Goal: Information Seeking & Learning: Understand process/instructions

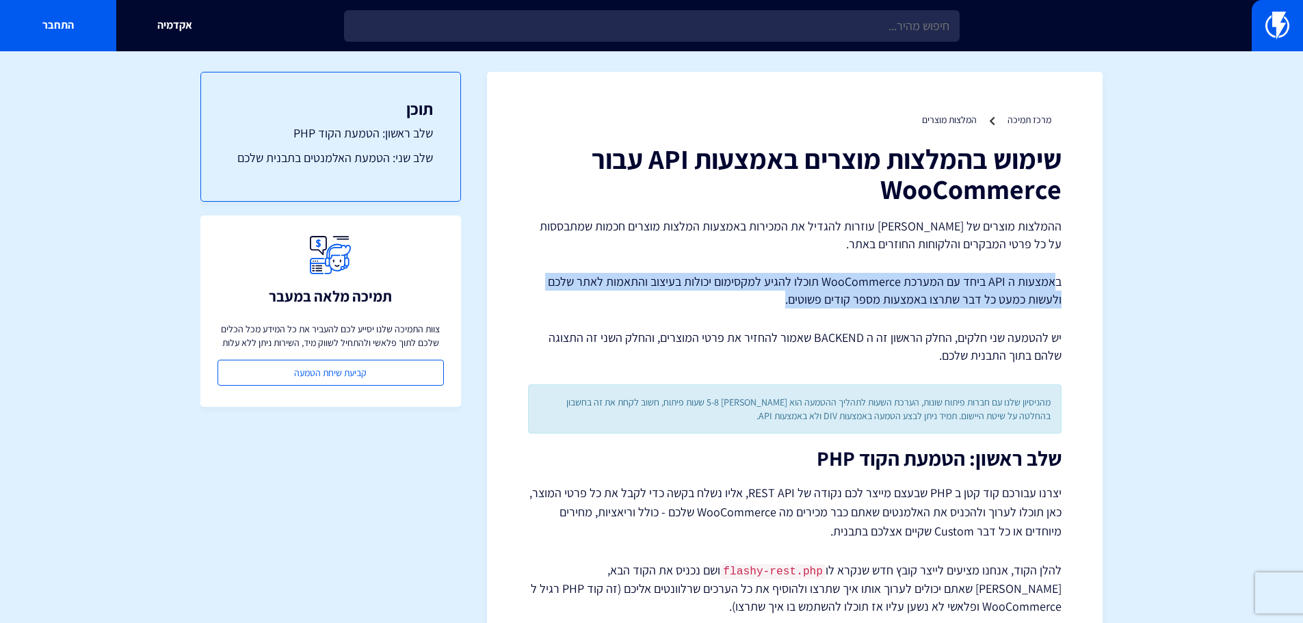
drag, startPoint x: 1052, startPoint y: 281, endPoint x: 598, endPoint y: 291, distance: 454.4
click at [598, 291] on p "באמצעות ה API ביחד עם המערכת WooCommerce תוכלו להגיע למקסימום יכולות בעיצוב והת…" at bounding box center [795, 290] width 534 height 35
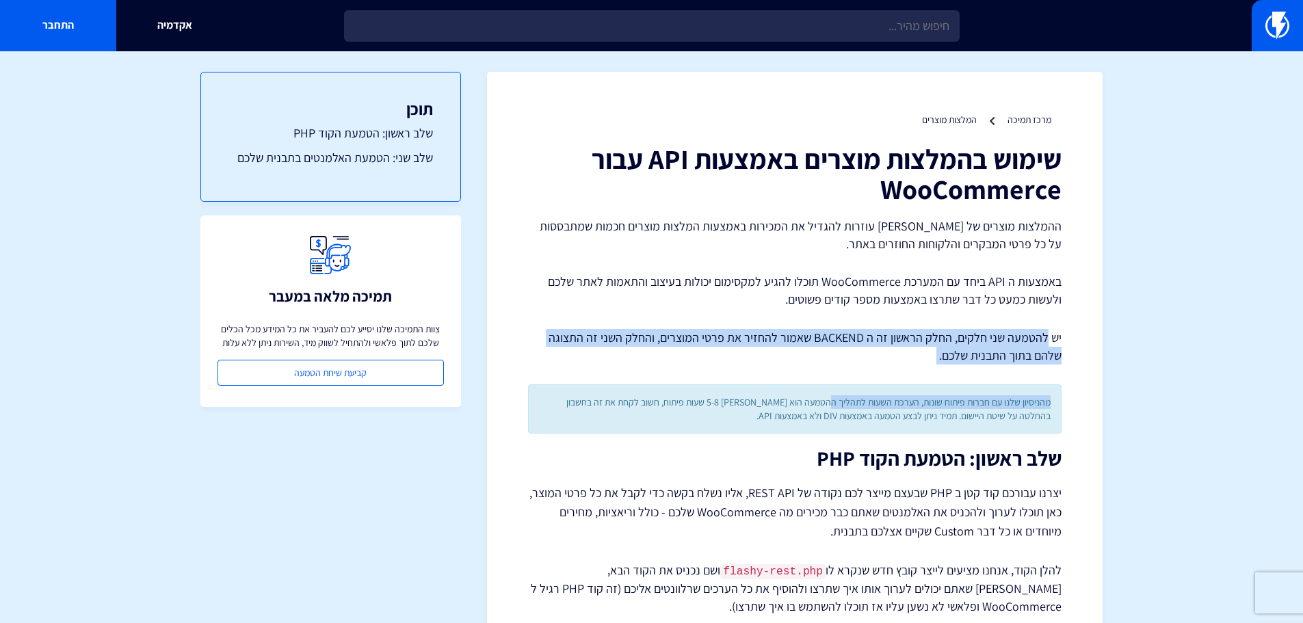
drag, startPoint x: 1047, startPoint y: 335, endPoint x: 830, endPoint y: 372, distance: 219.9
click at [890, 363] on p "יש להטמעה שני חלקים, החלק הראשון זה ה BACKEND שאמור להחזיר את פרטי המוצרים, והח…" at bounding box center [795, 346] width 534 height 35
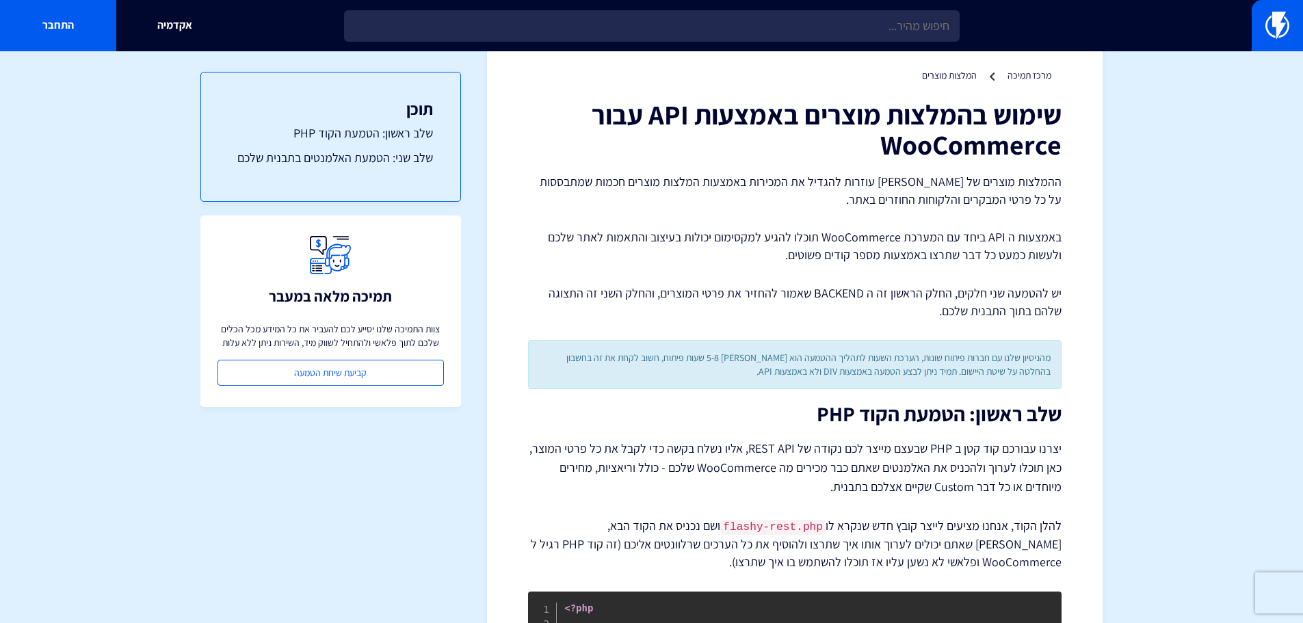
scroll to position [68, 0]
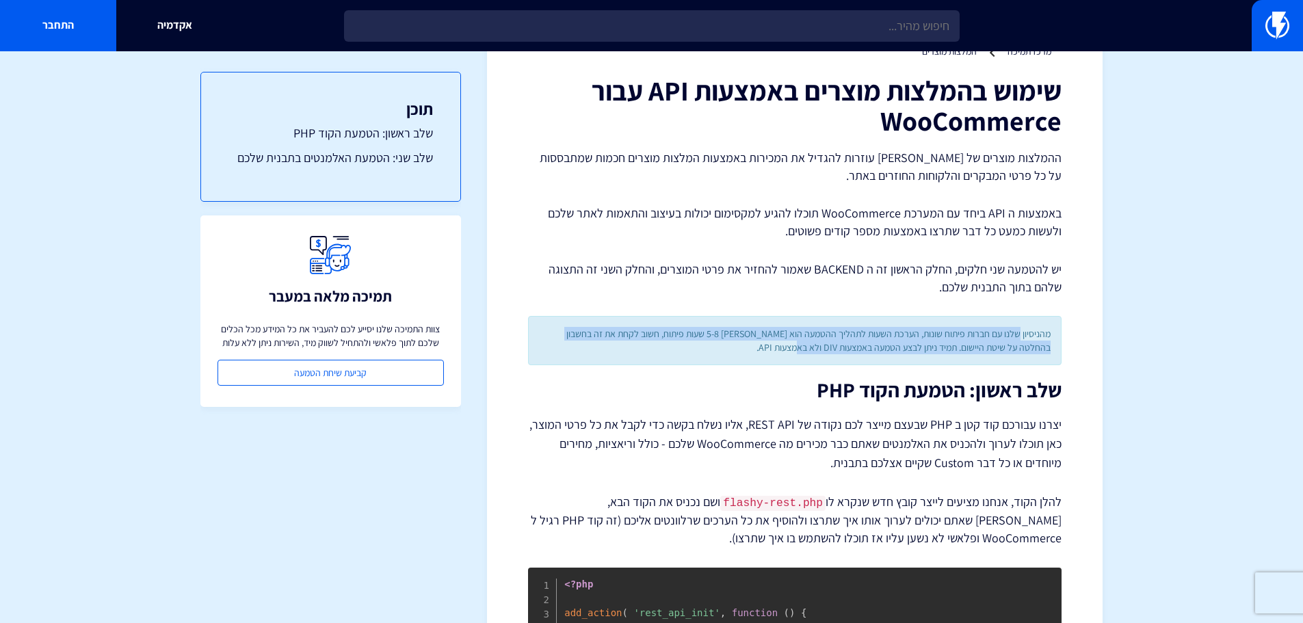
drag, startPoint x: 1019, startPoint y: 331, endPoint x: 787, endPoint y: 352, distance: 232.2
click at [787, 352] on div "מהניסיון שלנו עם חברות פיתוח שונות, הערכת השעות לתהליך ההטמעה הוא [PERSON_NAME]…" at bounding box center [795, 340] width 534 height 49
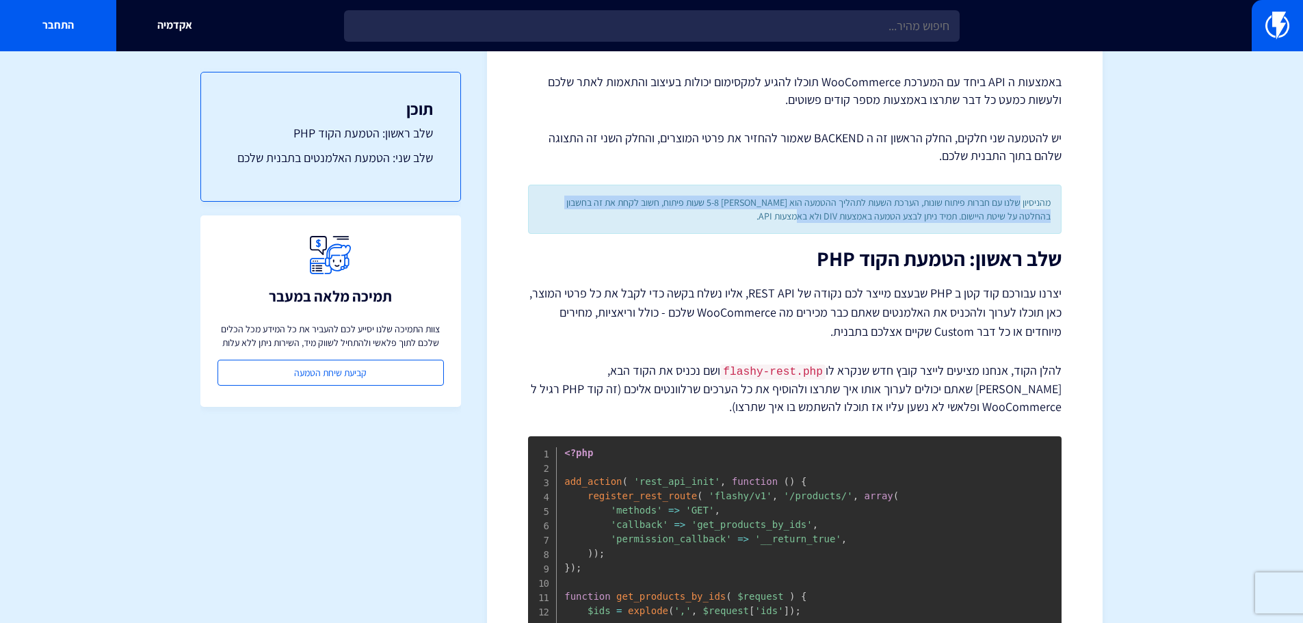
scroll to position [205, 0]
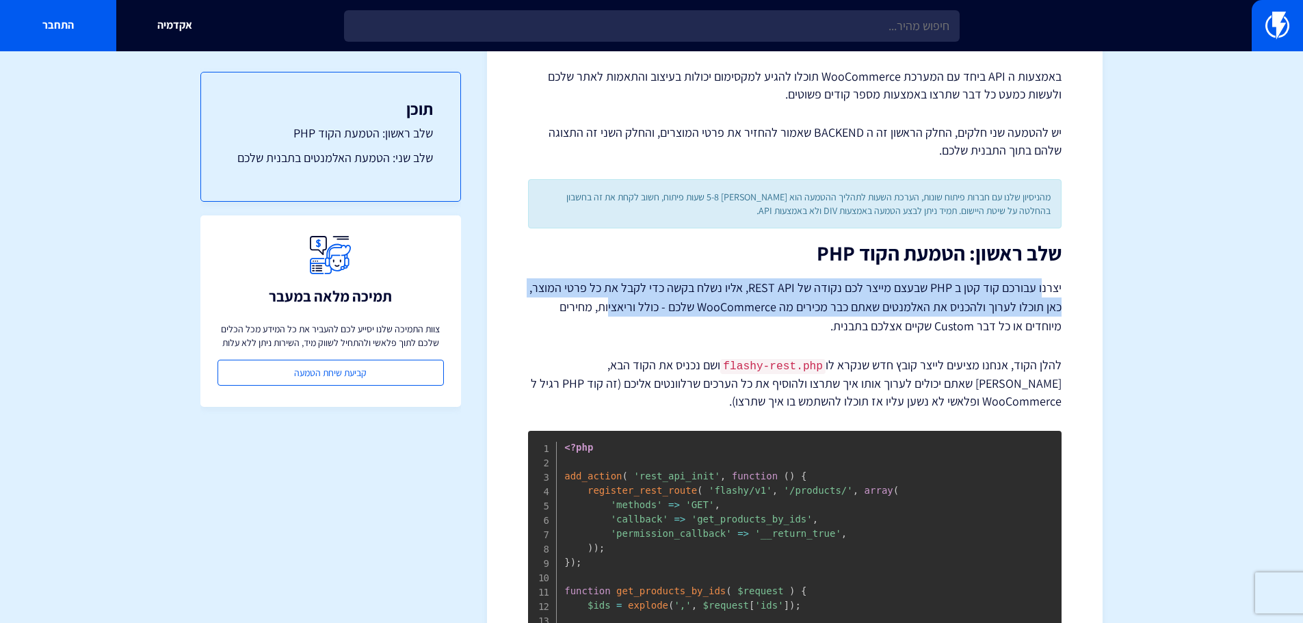
drag, startPoint x: 1044, startPoint y: 293, endPoint x: 614, endPoint y: 308, distance: 430.6
click at [614, 308] on p "יצרנו עבורכם קוד קטן ב PHP שבעצם מייצר לכם נקודה של REST API, אליו נשלח בקשה כד…" at bounding box center [795, 306] width 534 height 57
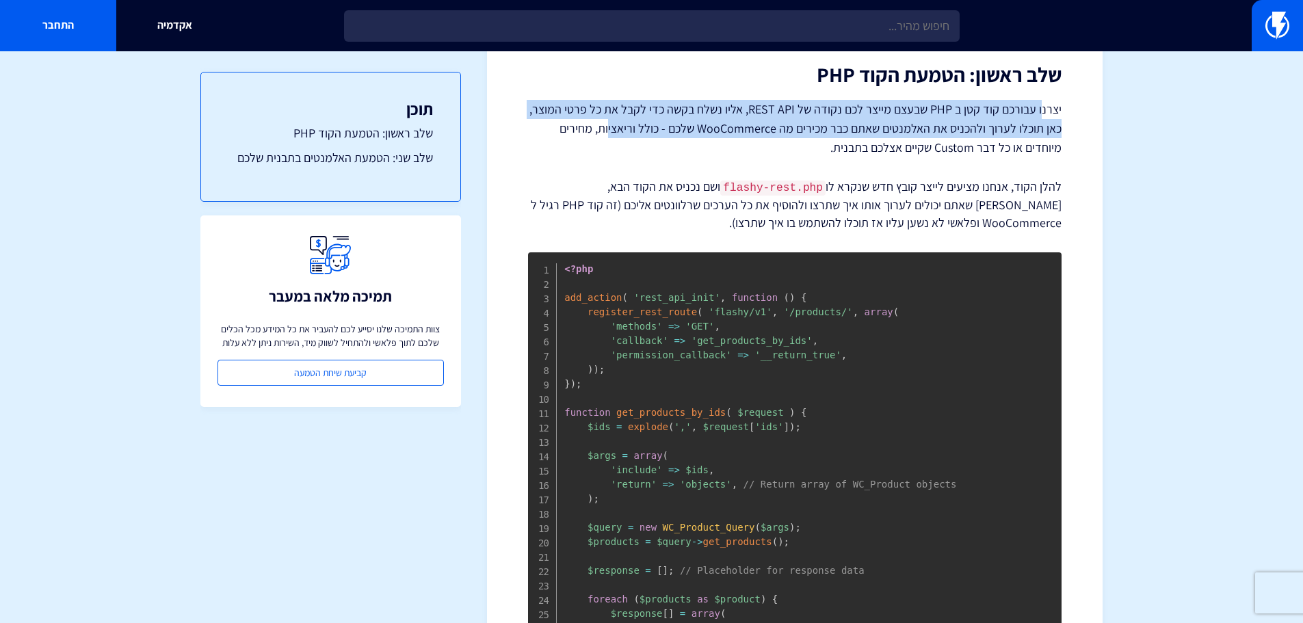
scroll to position [342, 0]
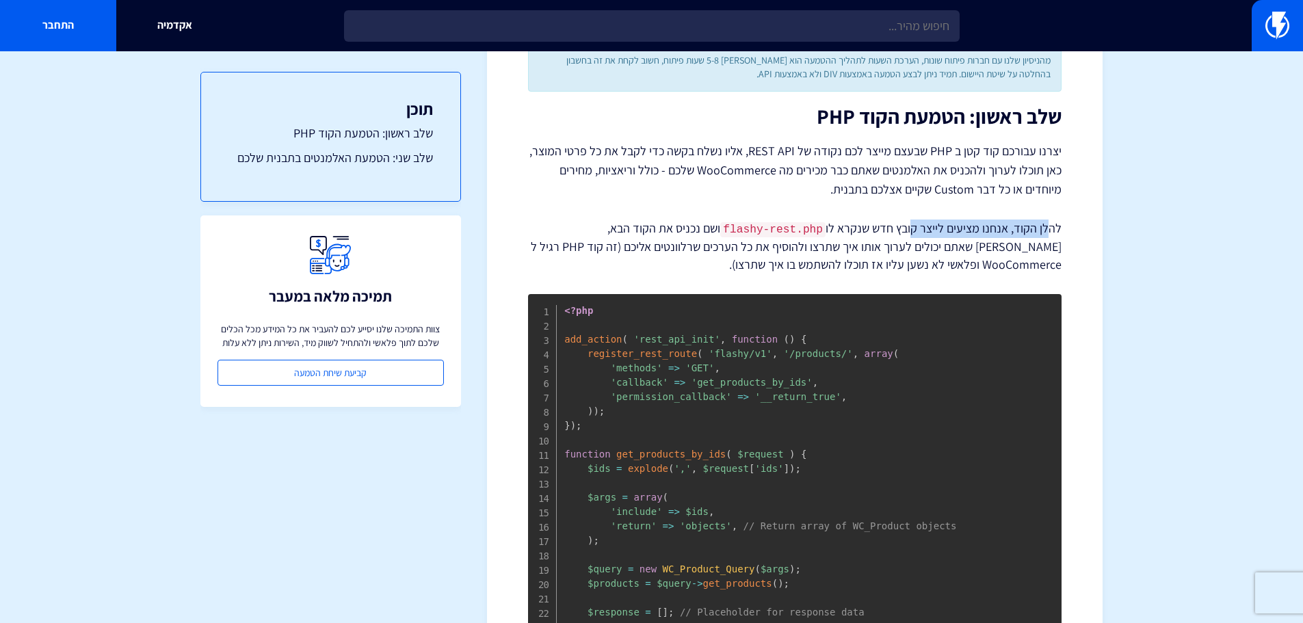
drag, startPoint x: 1051, startPoint y: 231, endPoint x: 913, endPoint y: 227, distance: 137.6
click at [913, 227] on p "להלן הקוד, אנחנו מציעים לייצר קובץ חדש שנקרא לו flashy-rest.php ושם נכניס את הק…" at bounding box center [795, 247] width 534 height 54
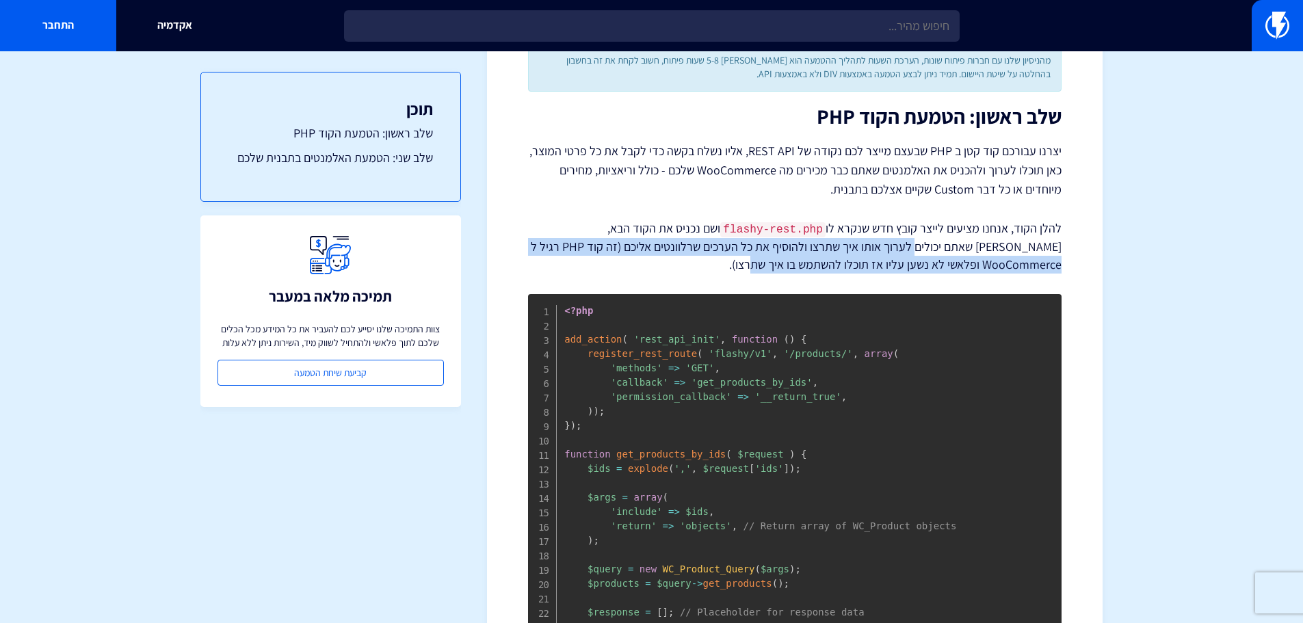
drag, startPoint x: 1013, startPoint y: 241, endPoint x: 740, endPoint y: 260, distance: 273.7
click at [740, 260] on p "להלן הקוד, אנחנו מציעים לייצר קובץ חדש שנקרא לו flashy-rest.php ושם נכניס את הק…" at bounding box center [795, 247] width 534 height 54
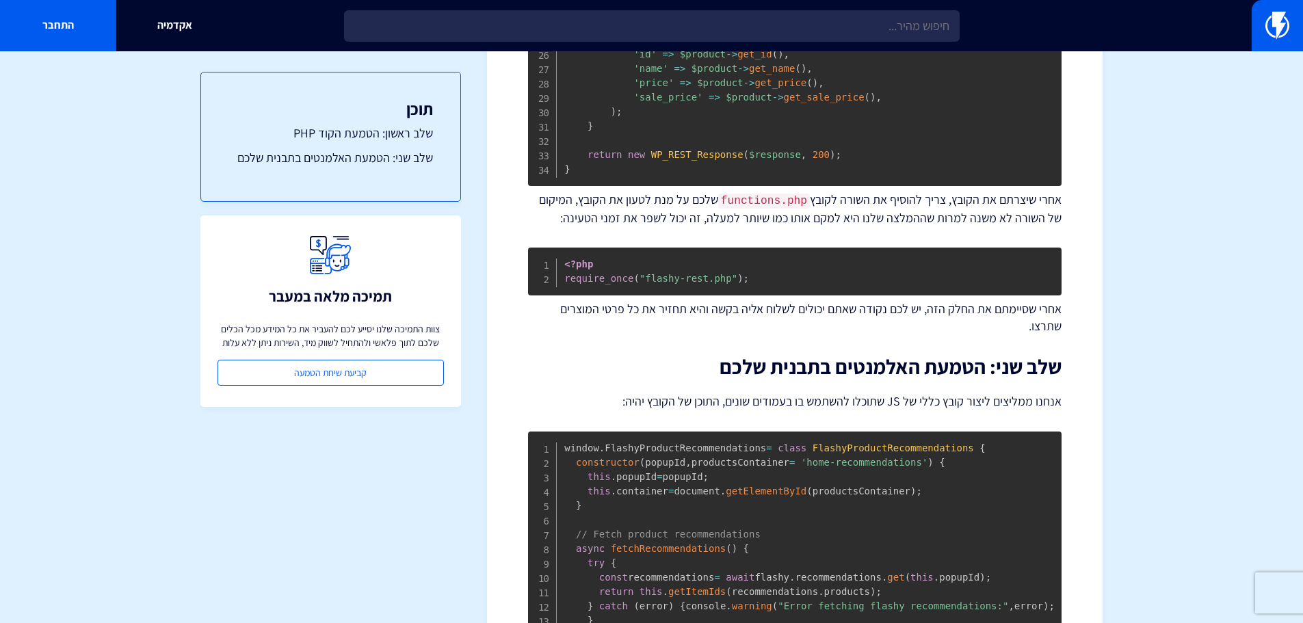
scroll to position [1026, 0]
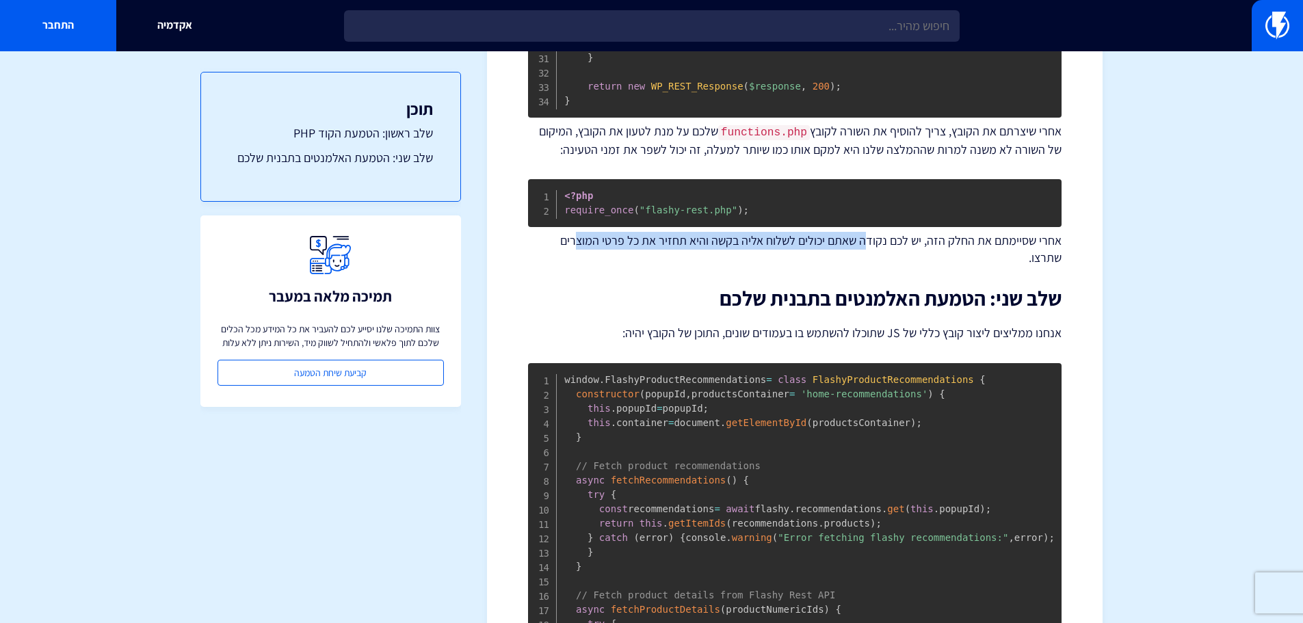
drag, startPoint x: 871, startPoint y: 237, endPoint x: 583, endPoint y: 233, distance: 288.1
click at [583, 233] on p "אחרי שסיימתם את החלק הזה, יש לכם נקודה שאתם יכולים לשלוח אליה בקשה והיא תחזיר א…" at bounding box center [795, 249] width 534 height 35
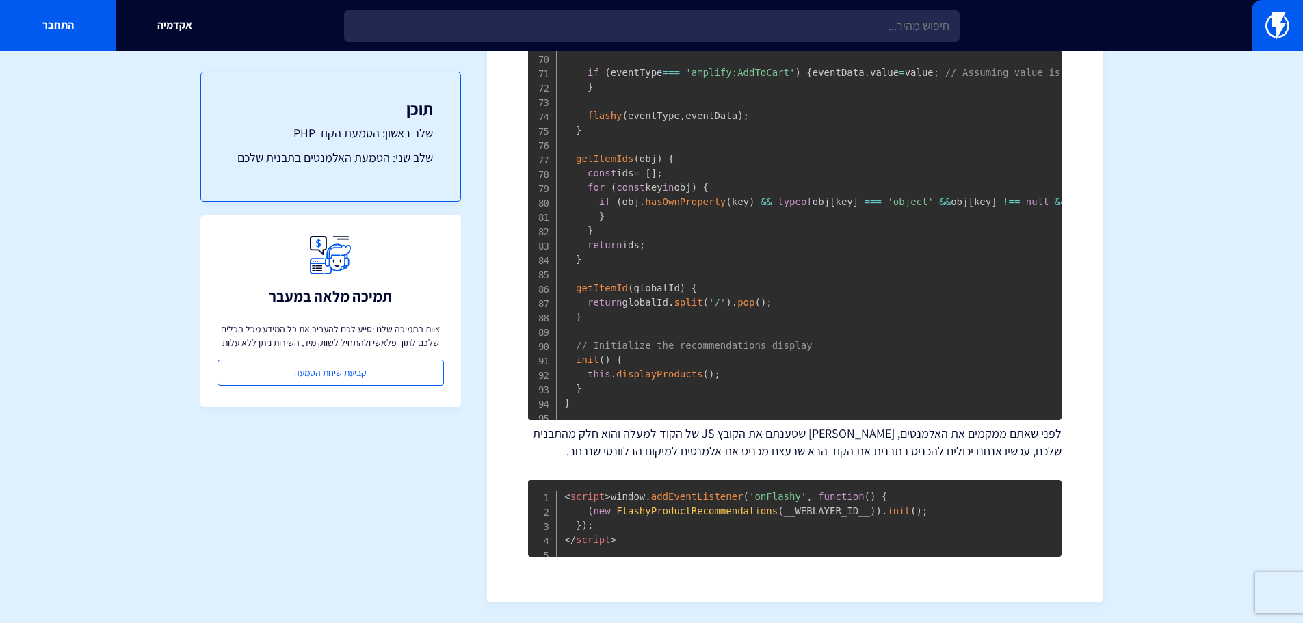
scroll to position [2560, 0]
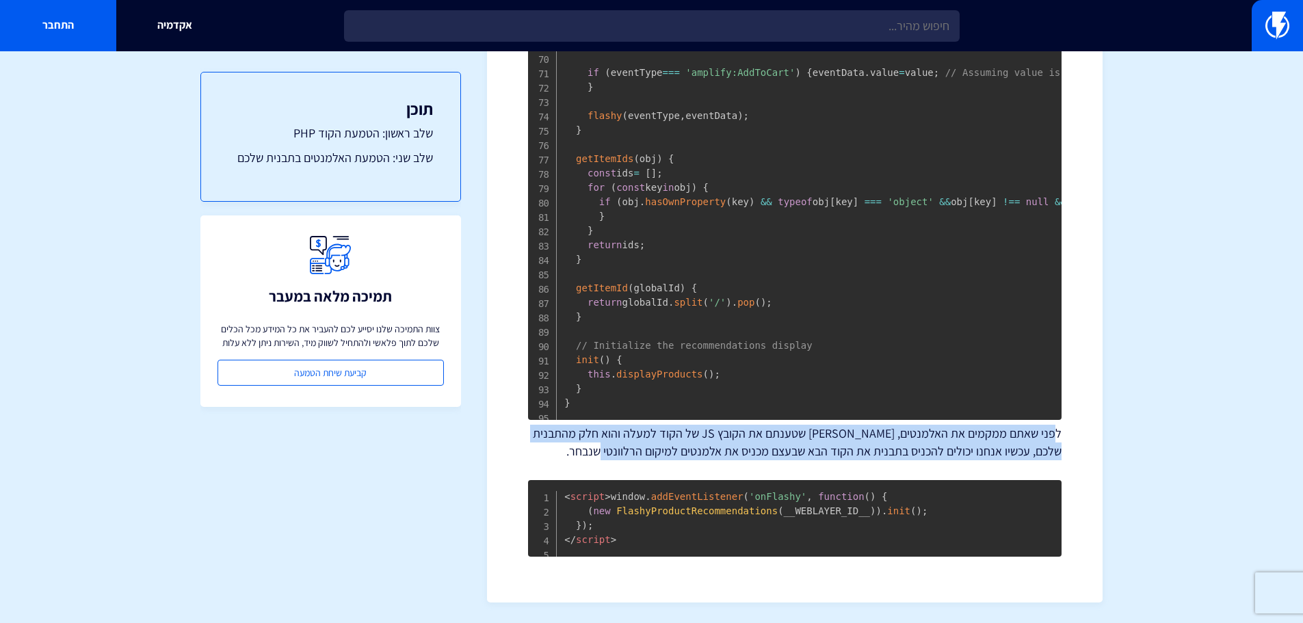
drag, startPoint x: 1054, startPoint y: 426, endPoint x: 623, endPoint y: 440, distance: 431.2
click at [623, 440] on p "לפני שאתם ממקמים את האלמנטים, [PERSON_NAME] שטענתם את הקובץ JS של הקוד למעלה וה…" at bounding box center [795, 442] width 534 height 35
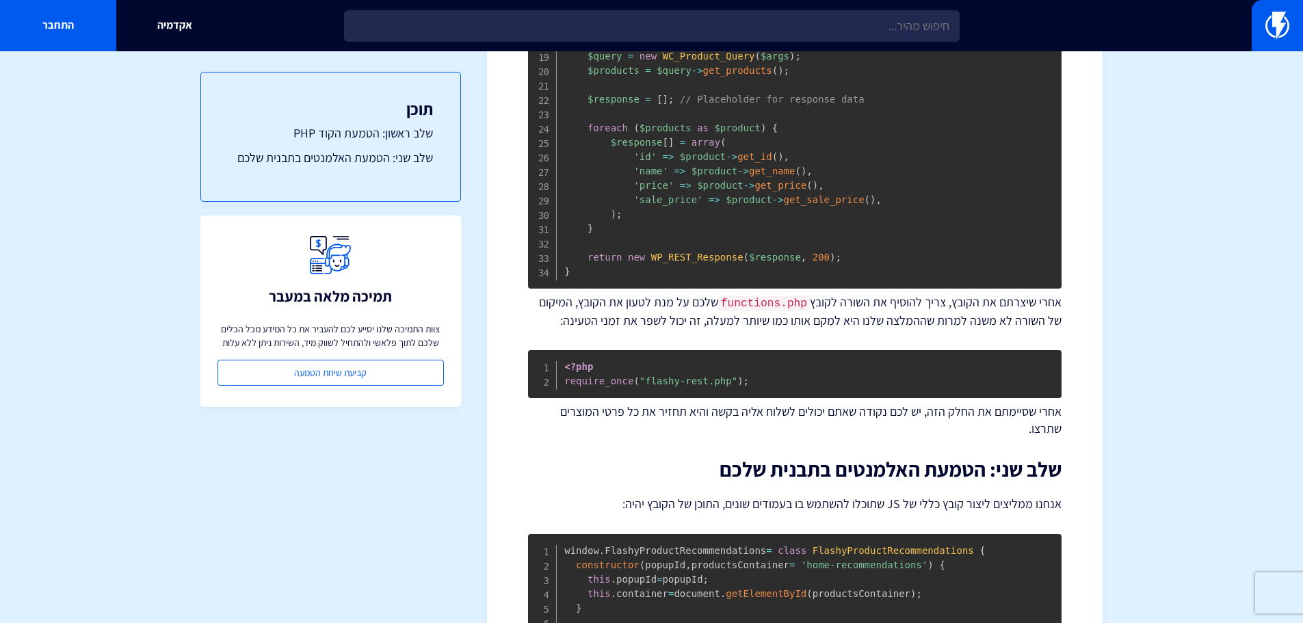
scroll to position [850, 0]
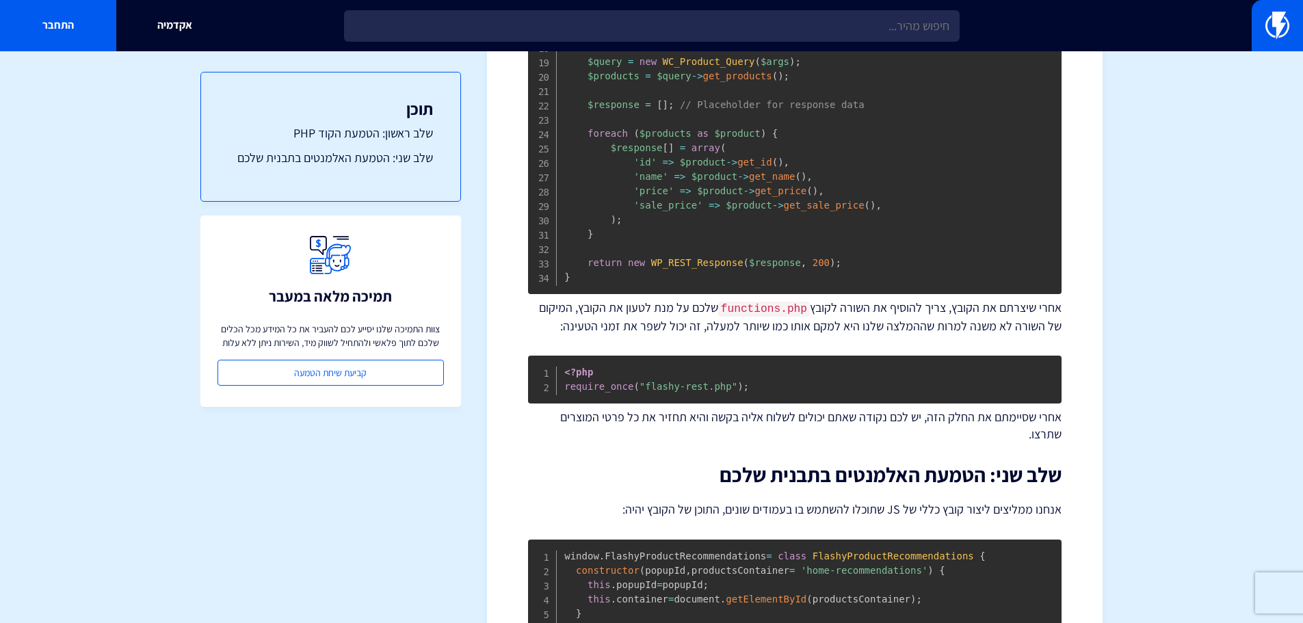
click at [1041, 408] on p "אחרי שסיימתם את החלק הזה, יש לכם נקודה שאתם יכולים לשלוח אליה בקשה והיא תחזיר א…" at bounding box center [795, 425] width 534 height 35
drag, startPoint x: 993, startPoint y: 410, endPoint x: 569, endPoint y: 421, distance: 424.3
click at [569, 421] on p "אחרי שסיימתם את החלק הזה, יש לכם נקודה שאתם יכולים לשלוח אליה בקשה והיא תחזיר א…" at bounding box center [795, 425] width 534 height 35
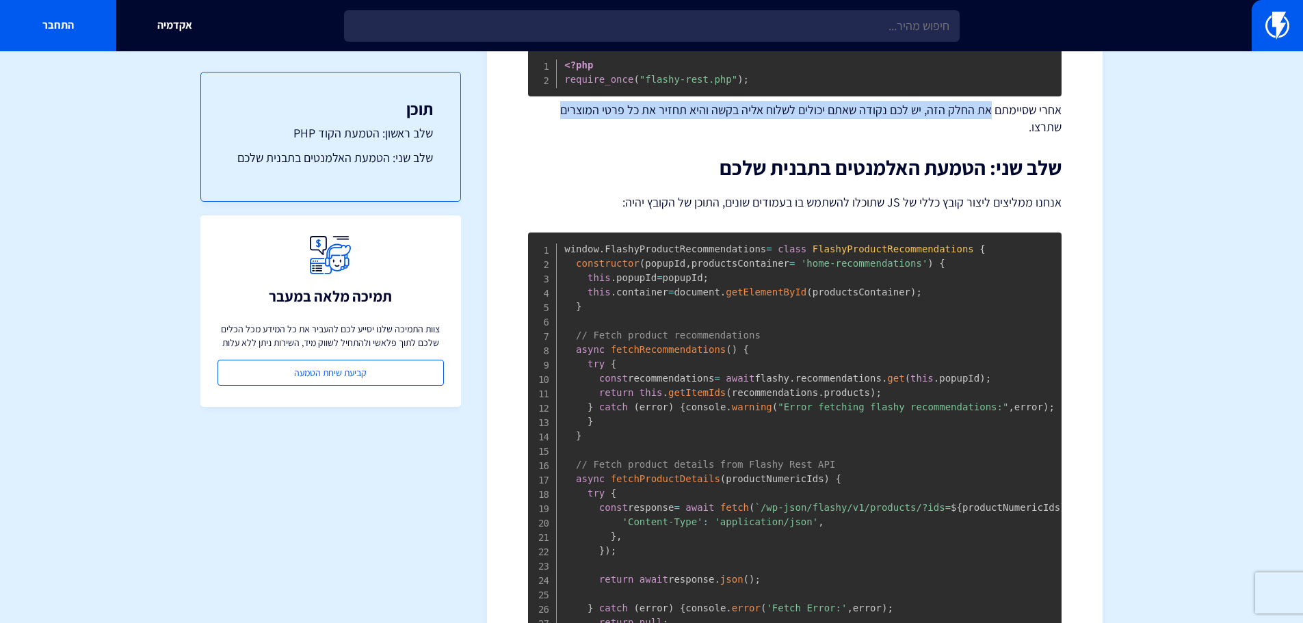
scroll to position [1123, 0]
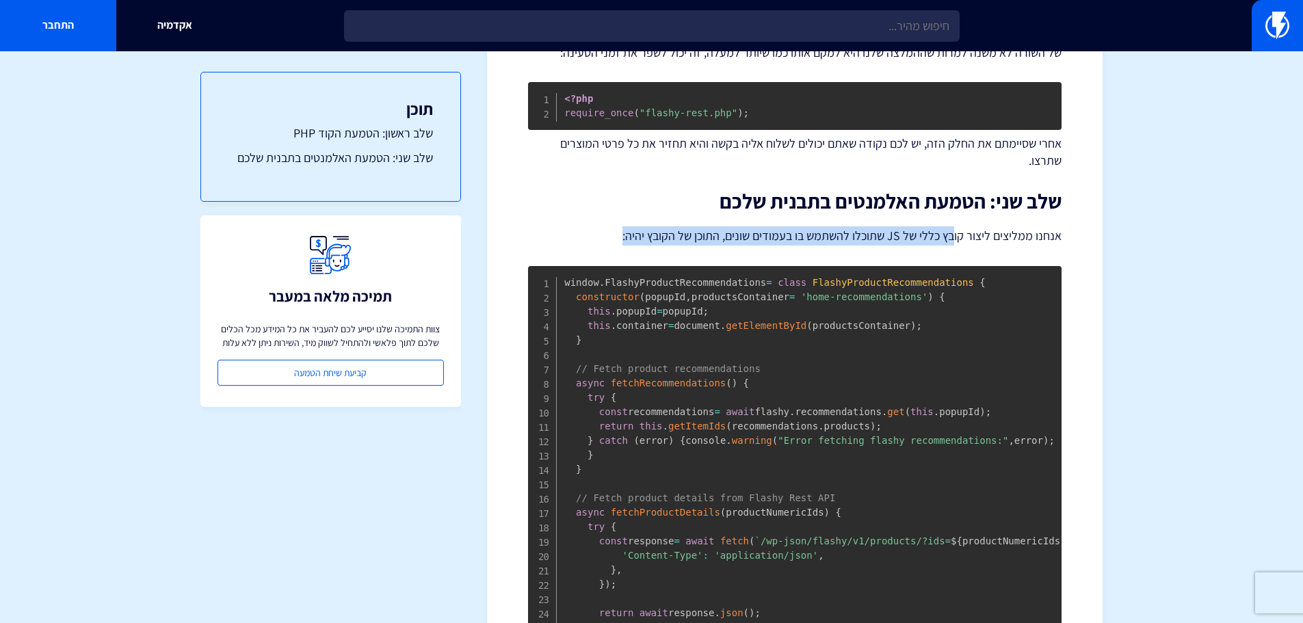
drag, startPoint x: 956, startPoint y: 213, endPoint x: 621, endPoint y: 213, distance: 335.2
click at [621, 226] on p "אנחנו ממליצים ליצור קובץ כללי של JS שתוכלו להשתמש בו בעמודים שונים, התוכן של הק…" at bounding box center [795, 235] width 534 height 19
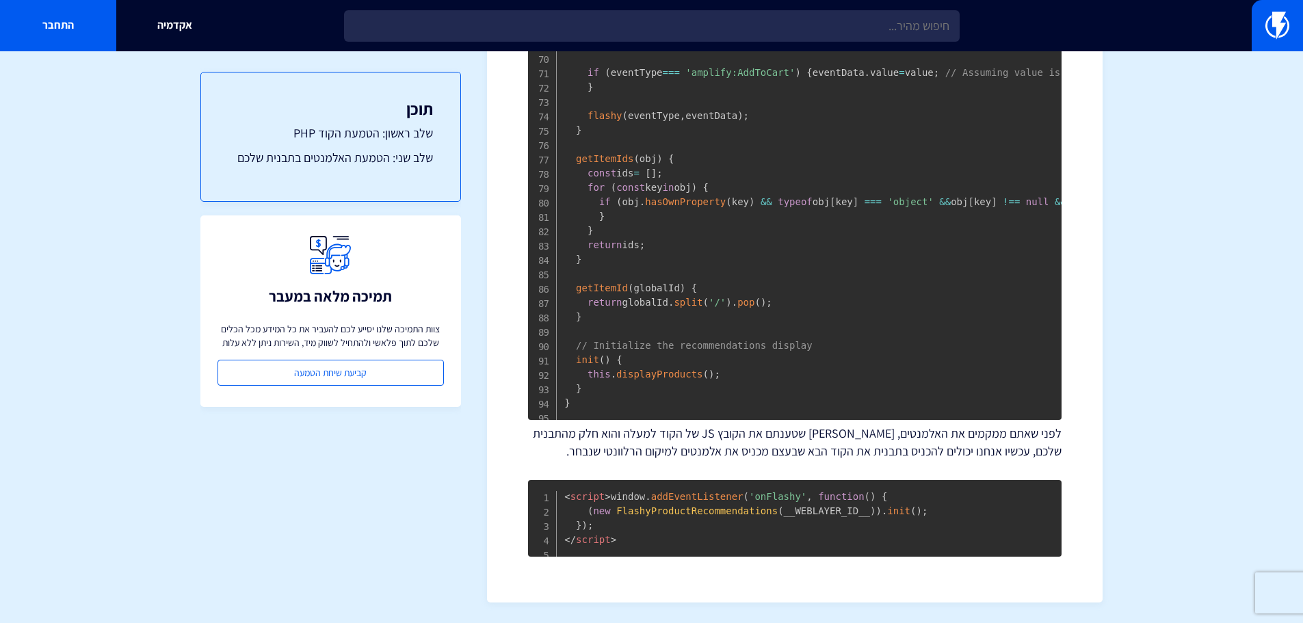
scroll to position [2560, 0]
click at [786, 510] on span "window . addEventListener ( 'onFlashy' , function ( ) { ( new FlashyProductReco…" at bounding box center [745, 511] width 363 height 40
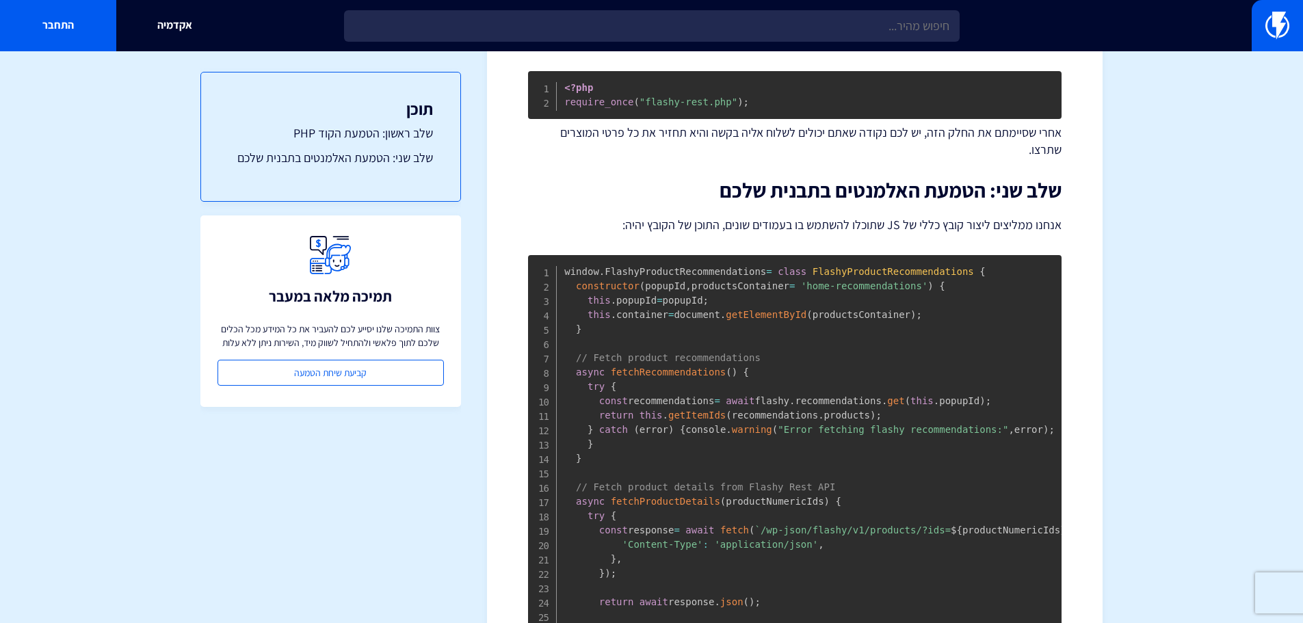
scroll to position [1123, 0]
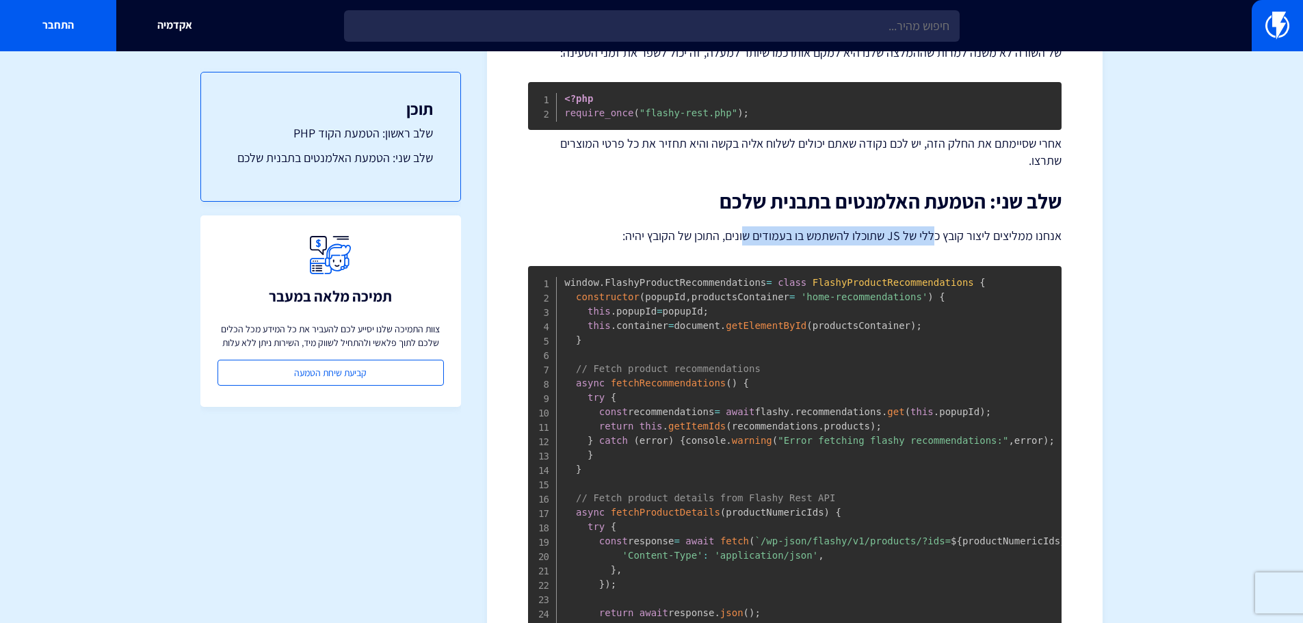
drag, startPoint x: 933, startPoint y: 211, endPoint x: 747, endPoint y: 210, distance: 186.1
click at [747, 226] on p "אנחנו ממליצים ליצור קובץ כללי של JS שתוכלו להשתמש בו בעמודים שונים, התוכן של הק…" at bounding box center [795, 235] width 534 height 19
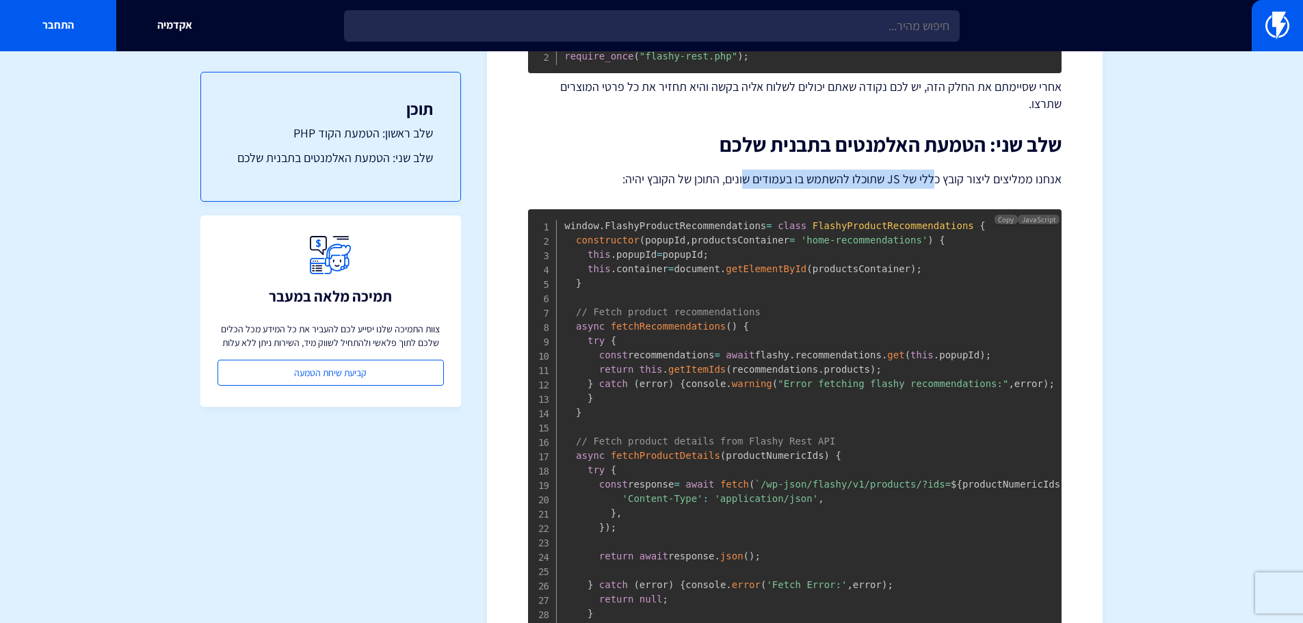
scroll to position [1192, 0]
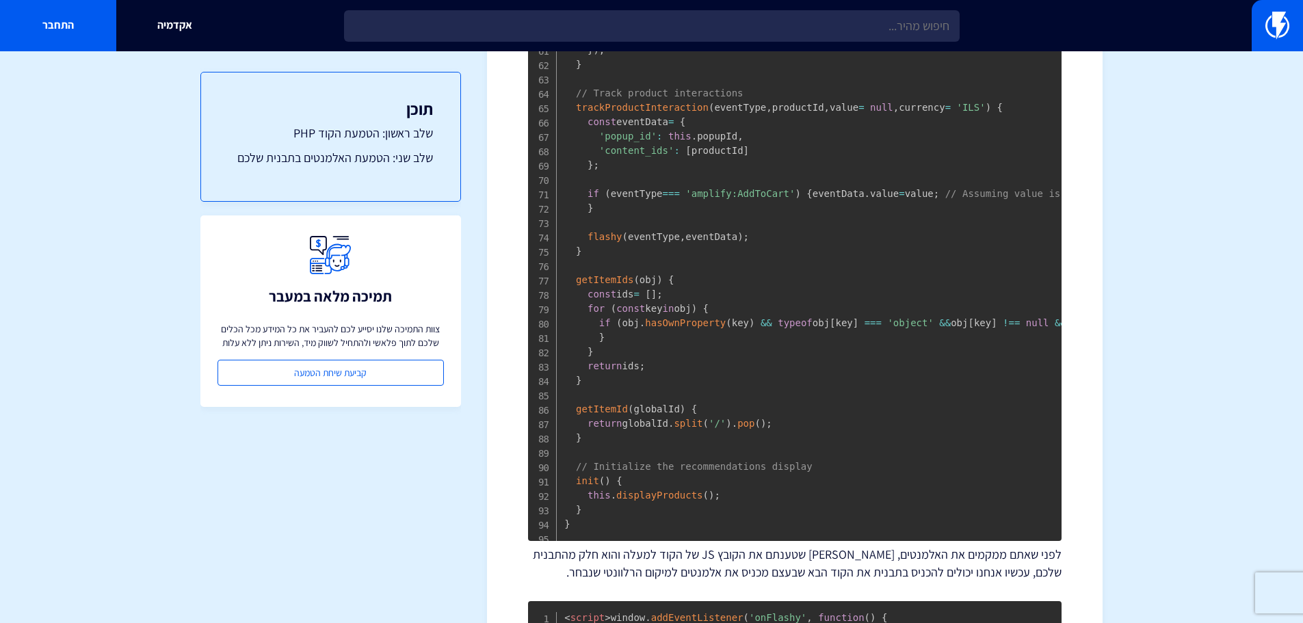
scroll to position [2560, 0]
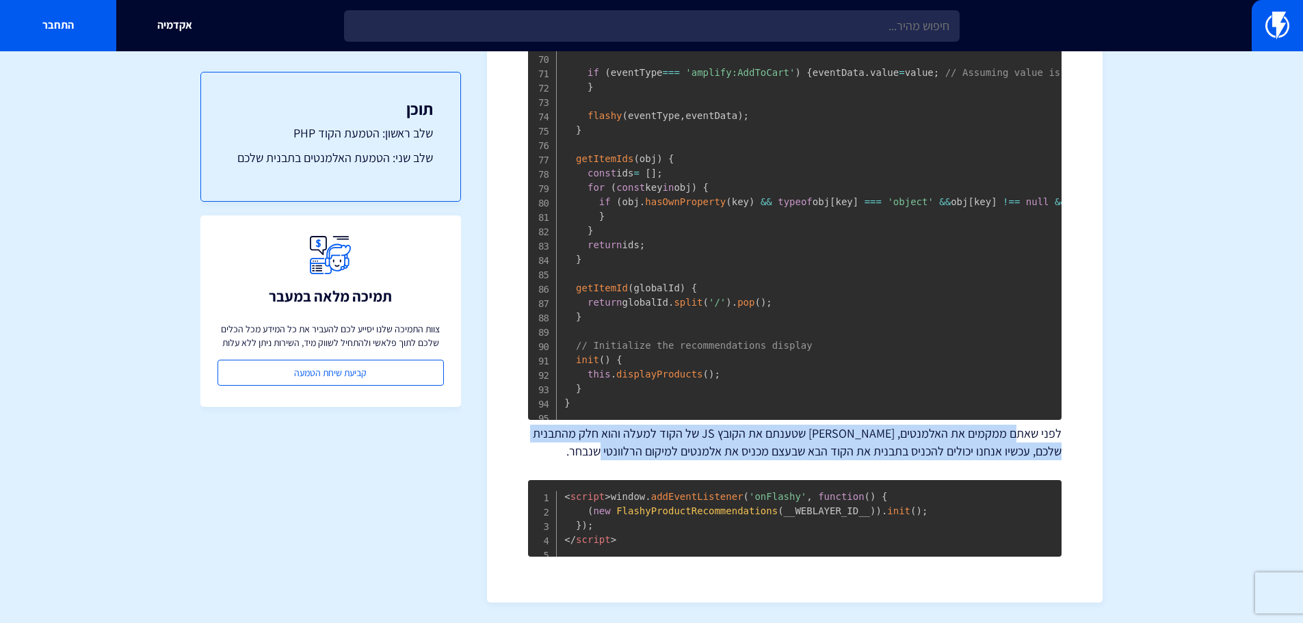
drag, startPoint x: 1015, startPoint y: 423, endPoint x: 594, endPoint y: 430, distance: 420.8
click at [593, 430] on p "לפני שאתם ממקמים את האלמנטים, [PERSON_NAME] שטענתם את הקובץ JS של הקוד למעלה וה…" at bounding box center [795, 442] width 534 height 35
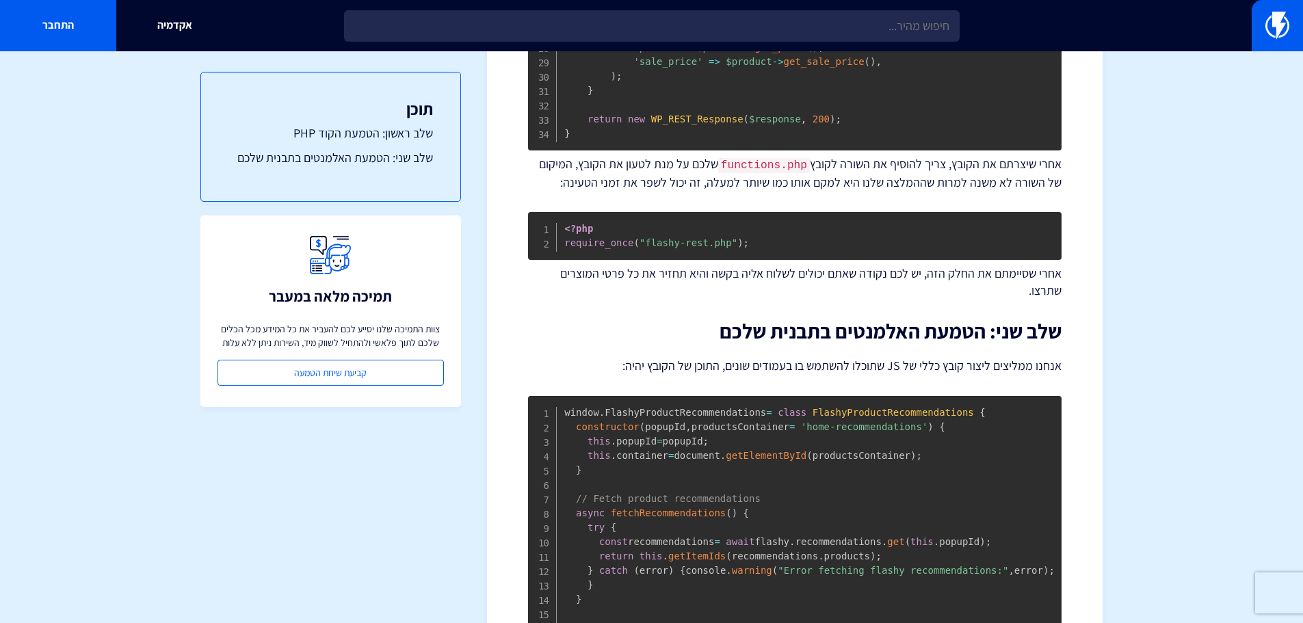
scroll to position [987, 0]
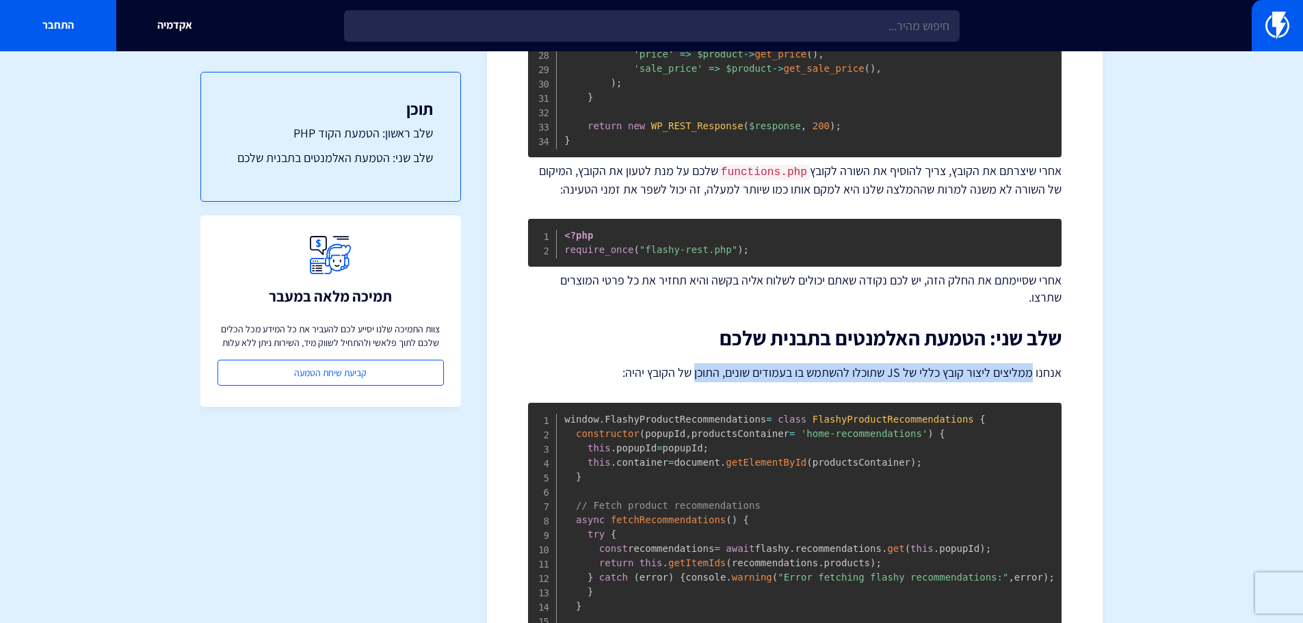
drag, startPoint x: 1032, startPoint y: 349, endPoint x: 697, endPoint y: 348, distance: 334.6
click at [697, 363] on p "אנחנו ממליצים ליצור קובץ כללי של JS שתוכלו להשתמש בו בעמודים שונים, התוכן של הק…" at bounding box center [795, 372] width 534 height 19
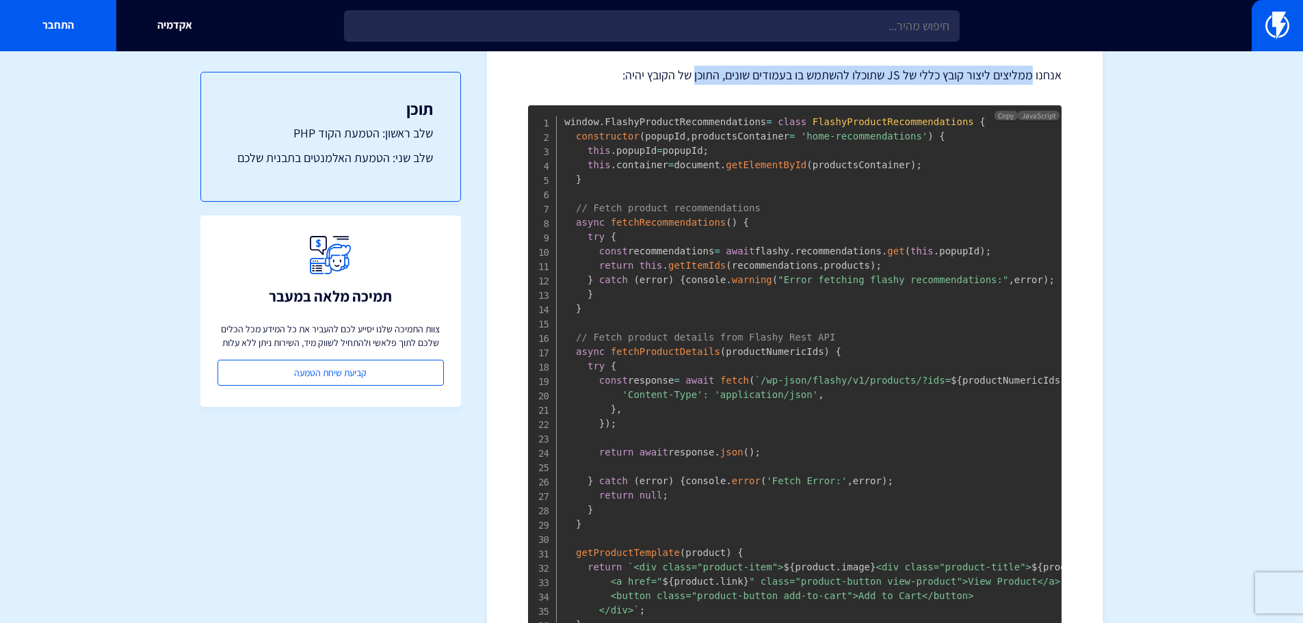
scroll to position [1260, 0]
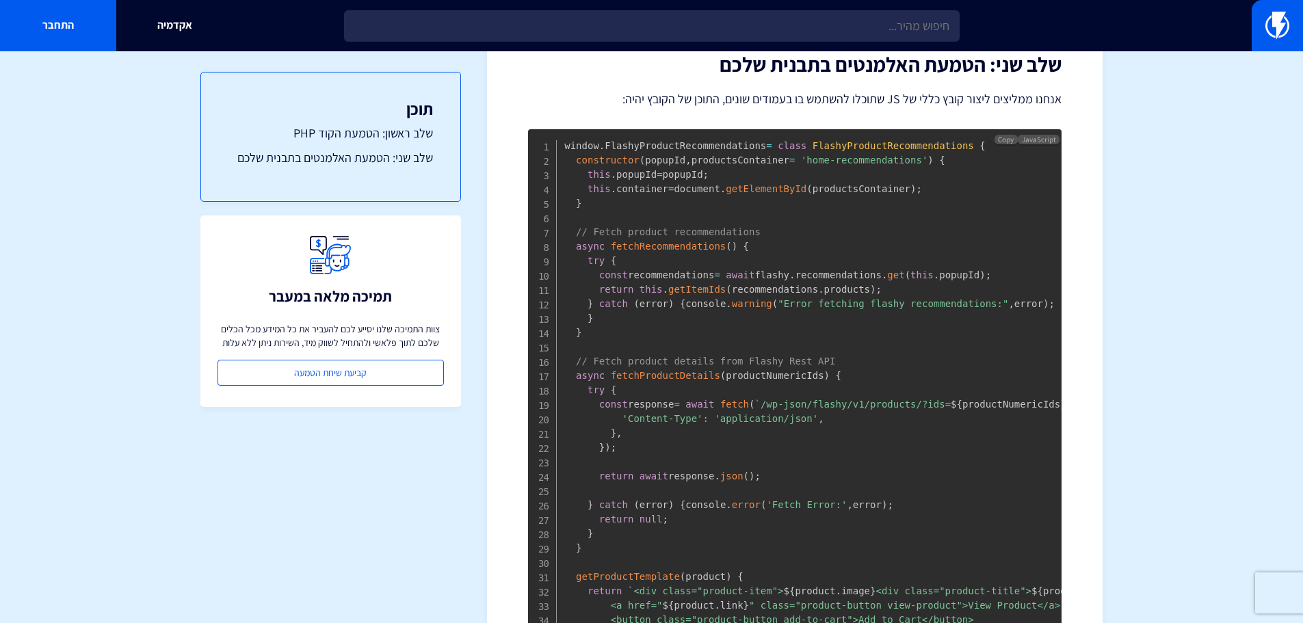
click at [662, 372] on span "fetchProductDetails" at bounding box center [665, 375] width 109 height 11
copy span "fetchProductDetails"
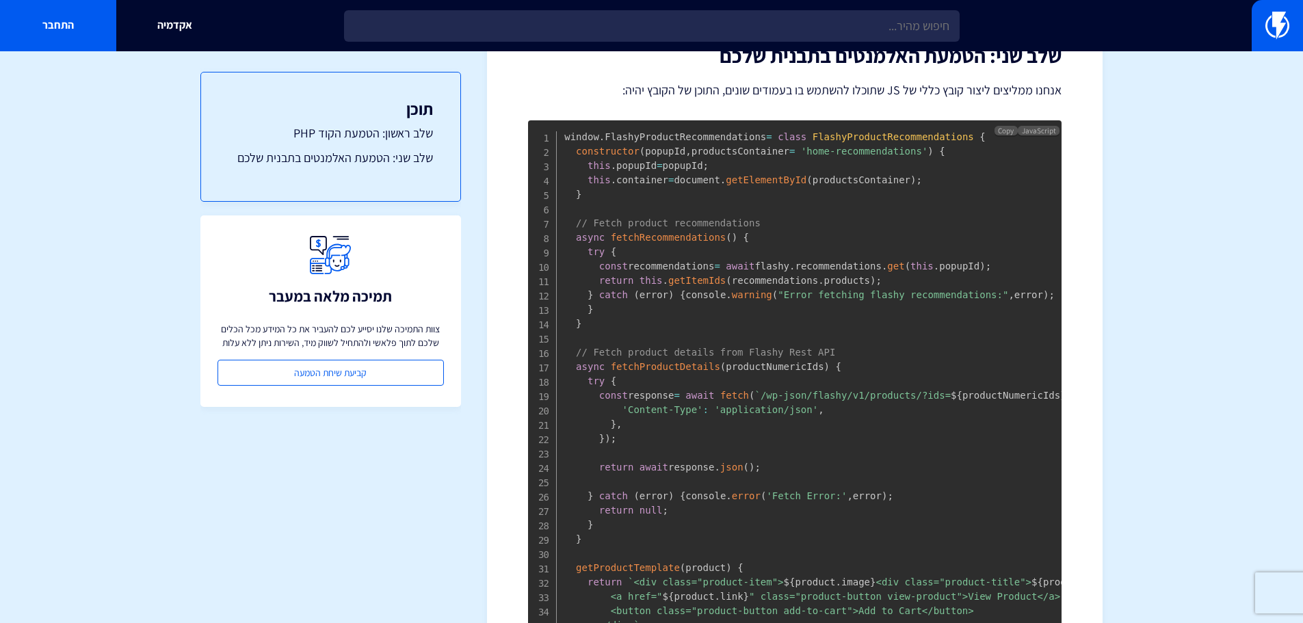
scroll to position [1301, 0]
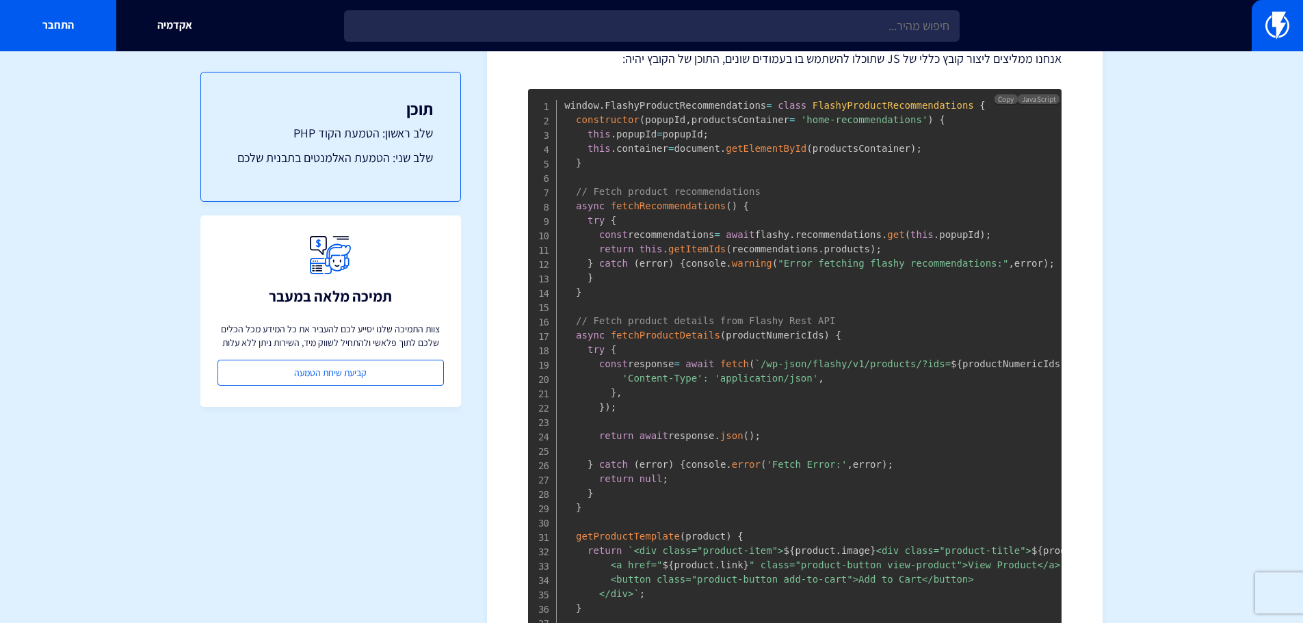
click at [675, 200] on span "fetchRecommendations" at bounding box center [669, 205] width 116 height 11
copy span "fetchRecommendations"
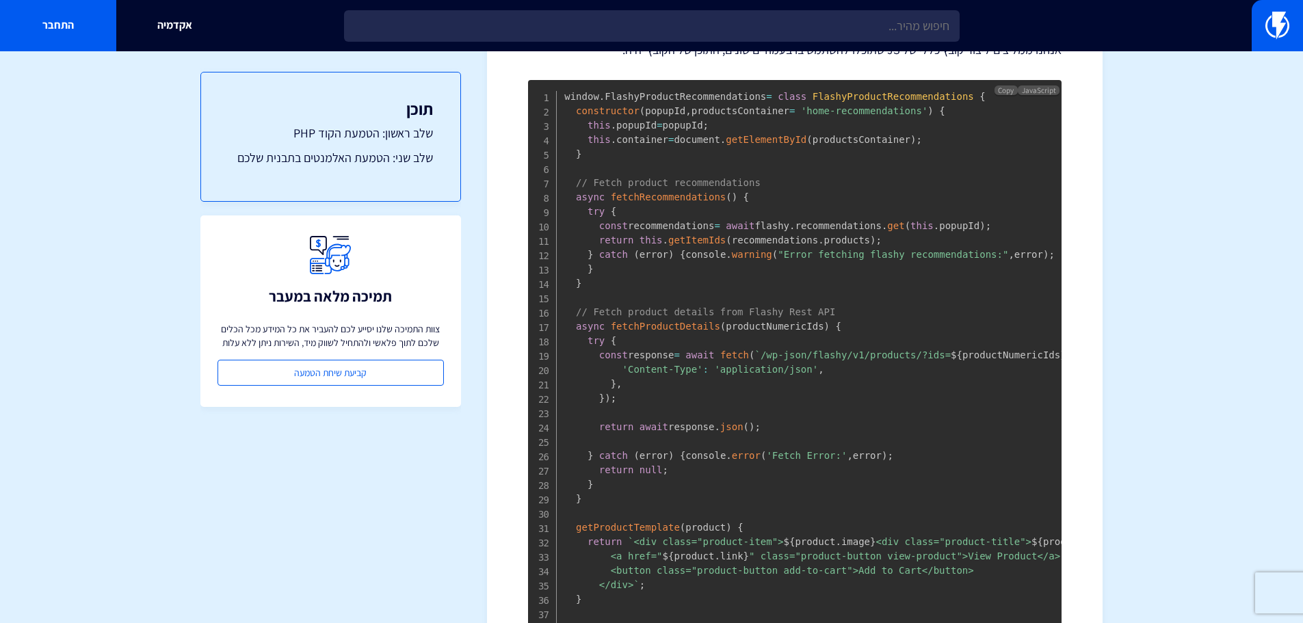
scroll to position [1286, 0]
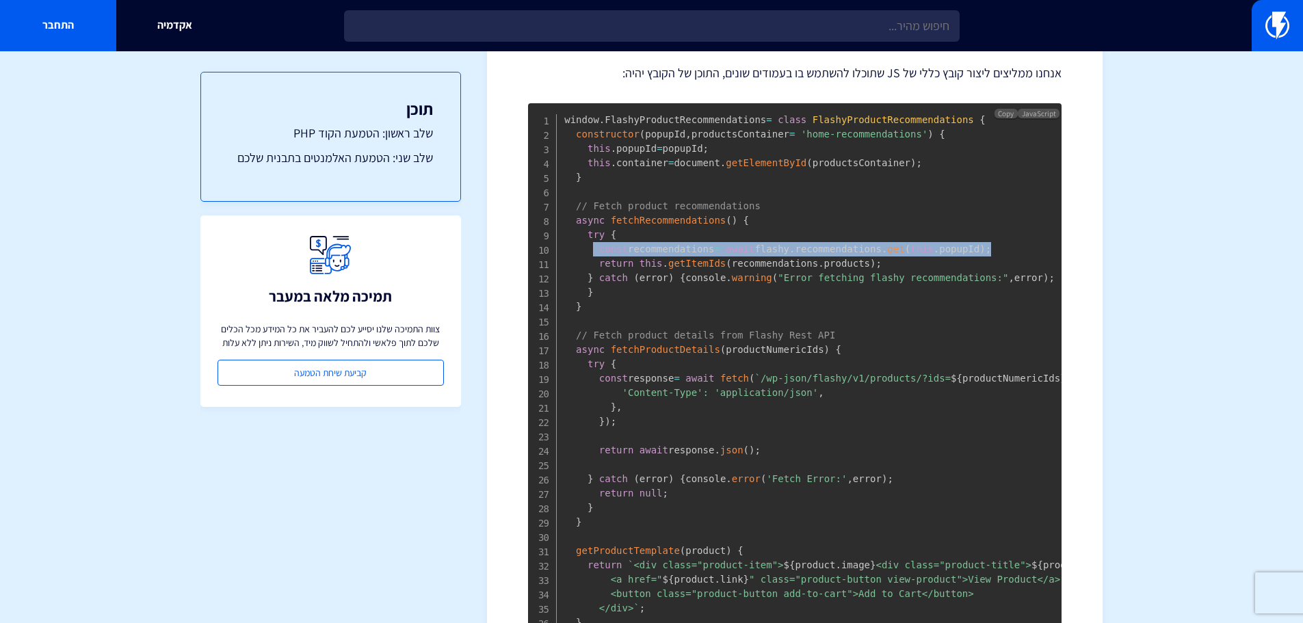
drag, startPoint x: 592, startPoint y: 229, endPoint x: 987, endPoint y: 229, distance: 394.8
copy code "const recommendations = await flashy . recommendations . get ( this . popupId )…"
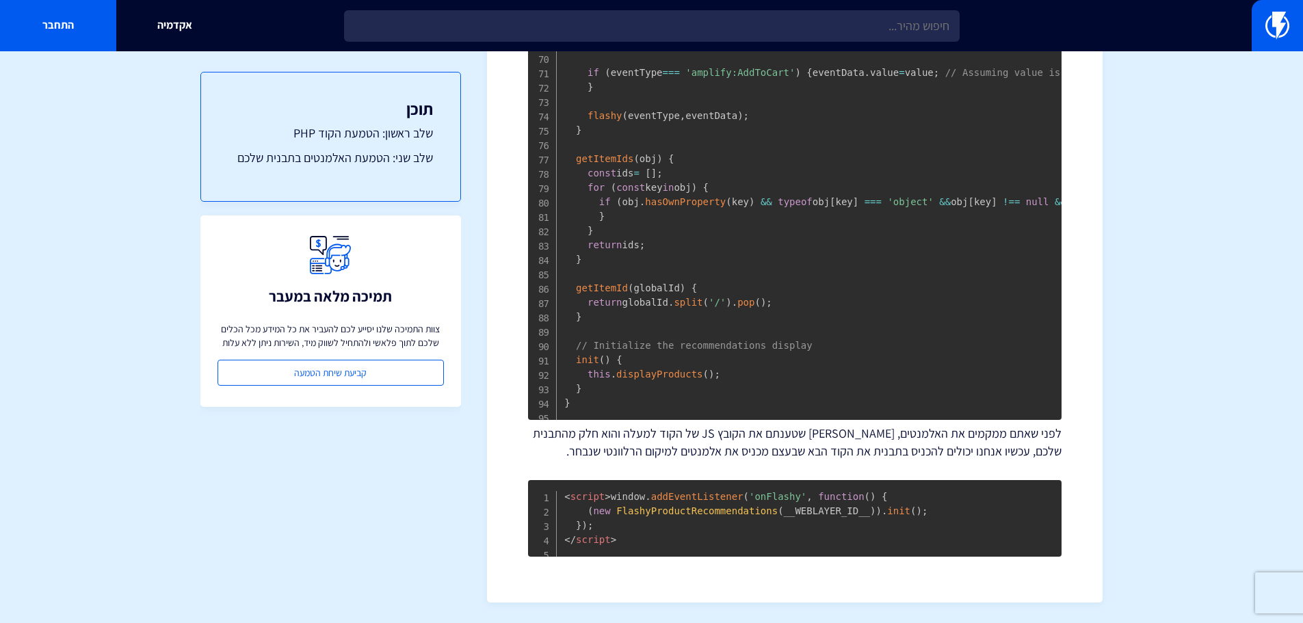
scroll to position [2560, 0]
click at [749, 499] on span "'onFlashy'" at bounding box center [777, 496] width 57 height 11
copy span "onFlashy"
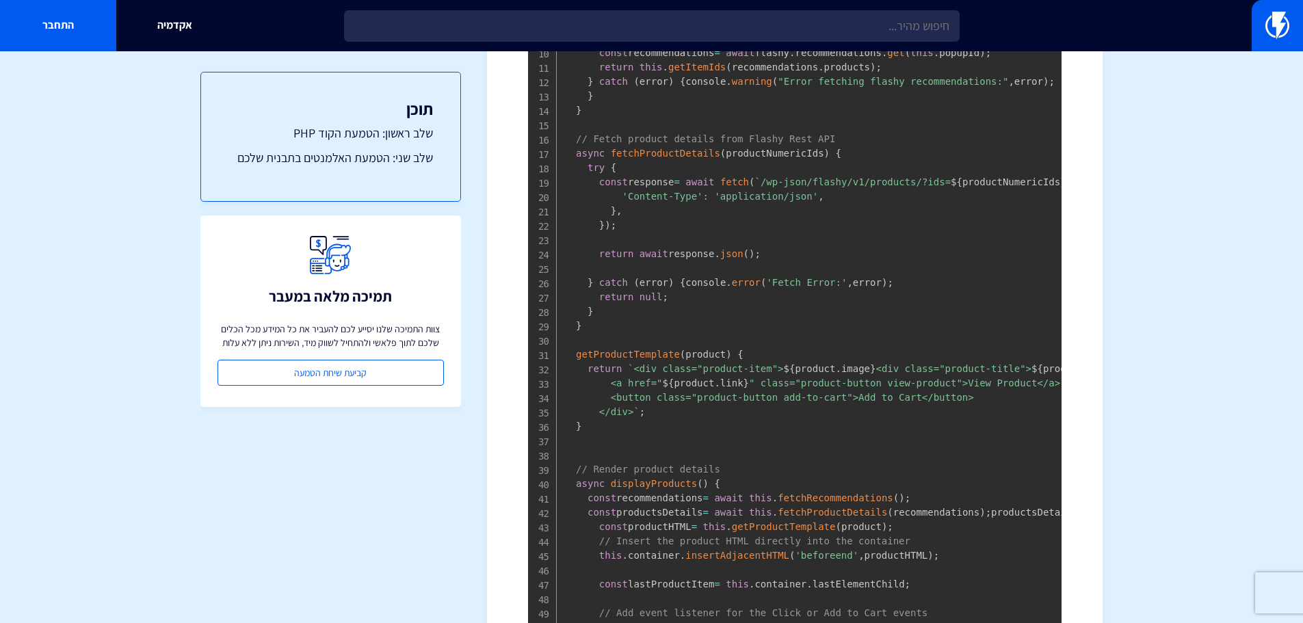
scroll to position [1505, 0]
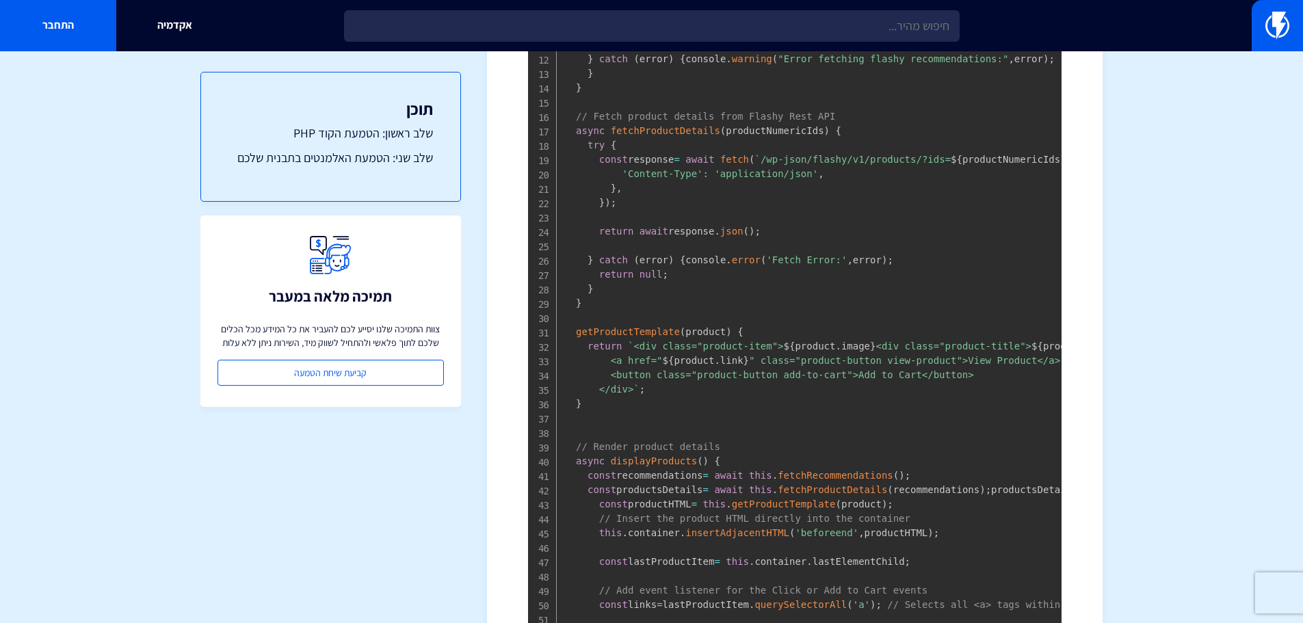
click at [659, 125] on span "fetchProductDetails" at bounding box center [665, 130] width 109 height 11
copy span "fetchProductDetails"
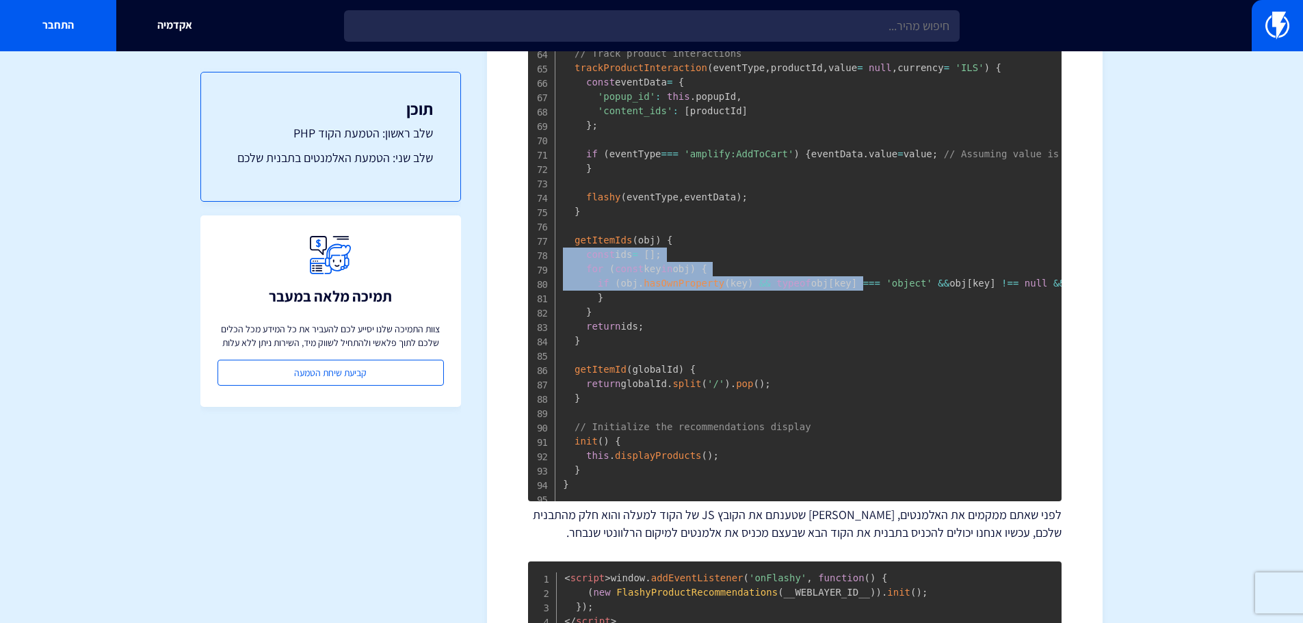
scroll to position [0, 0]
drag, startPoint x: 844, startPoint y: 463, endPoint x: 524, endPoint y: 438, distance: 320.5
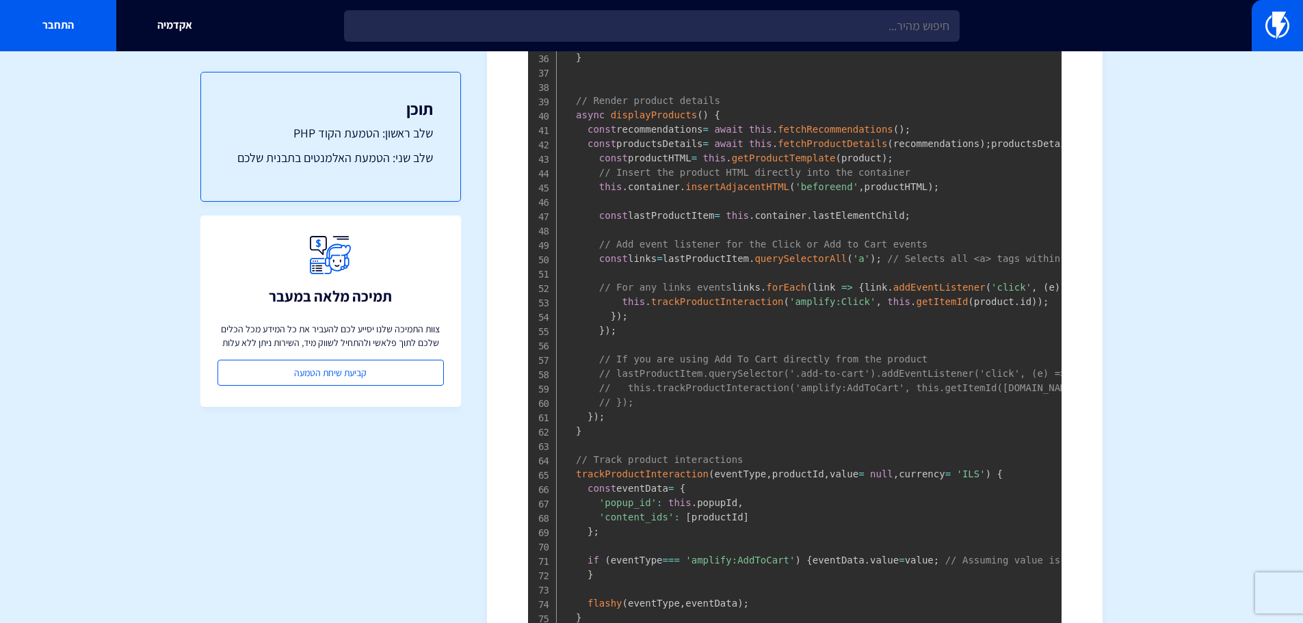
scroll to position [1847, 0]
click at [716, 311] on span "trackProductInteraction" at bounding box center [717, 305] width 133 height 11
copy span "trackProductInteraction"
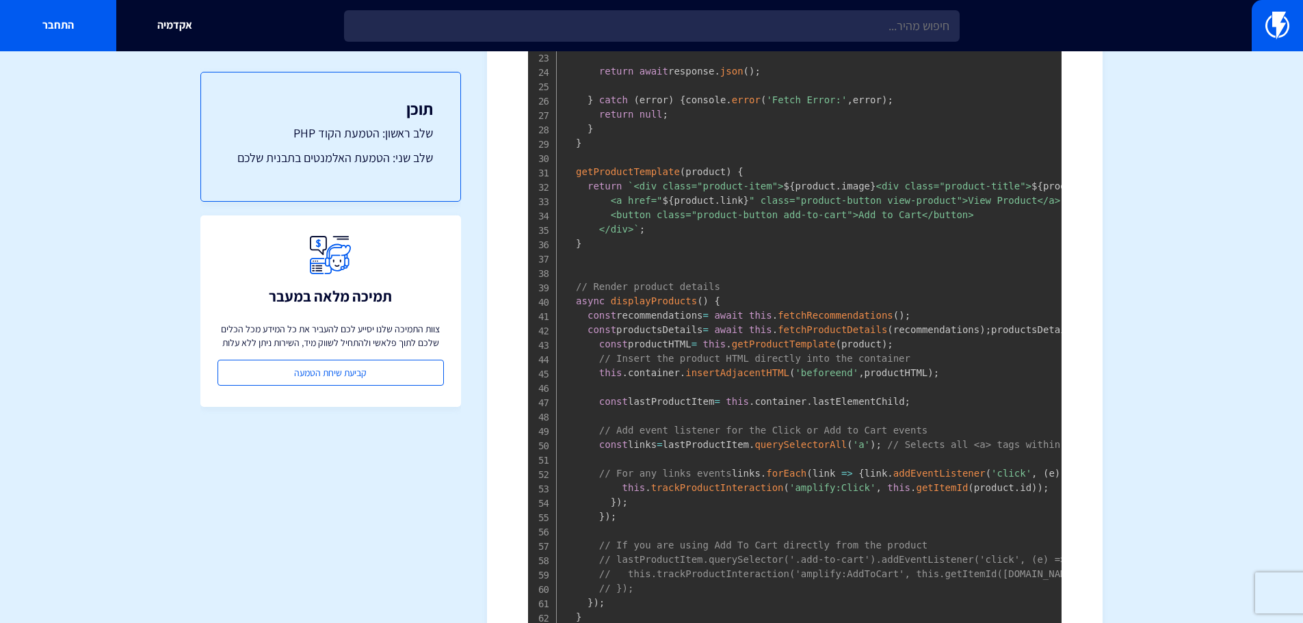
scroll to position [1642, 0]
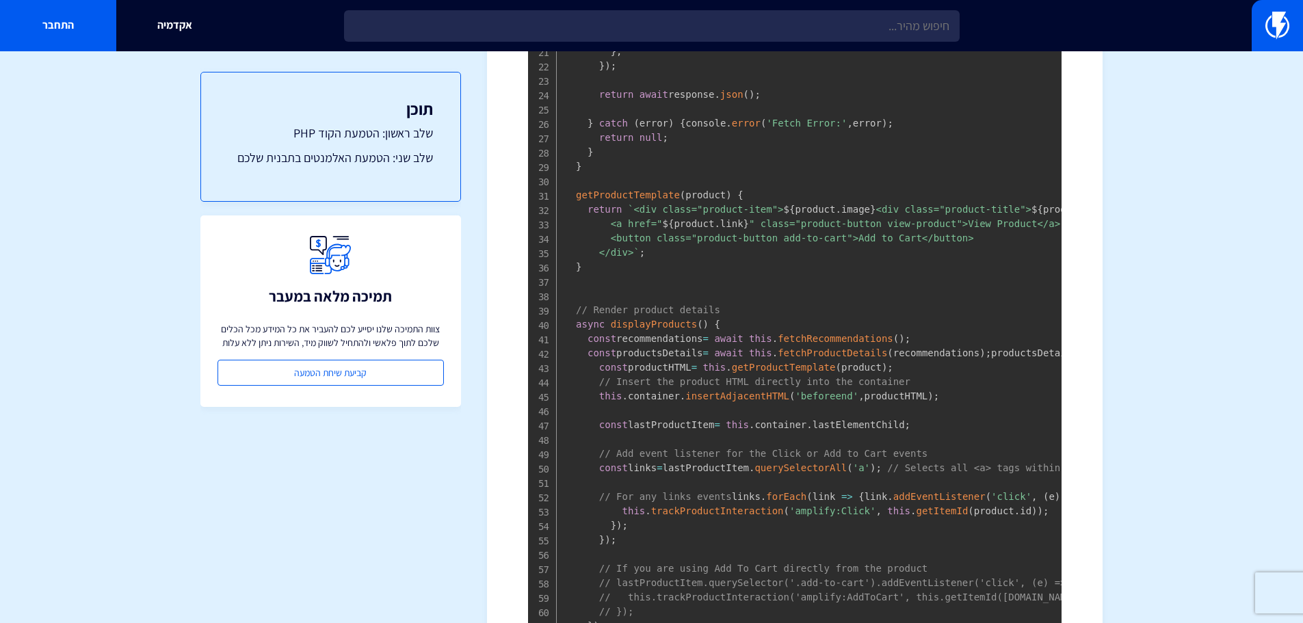
click at [674, 430] on code "window . FlashyProductRecommendations = class FlashyProductRecommendations { co…" at bounding box center [985, 431] width 842 height 1347
copy code "recommendations"
click at [674, 430] on code "window . FlashyProductRecommendations = class FlashyProductRecommendations { co…" at bounding box center [985, 431] width 842 height 1347
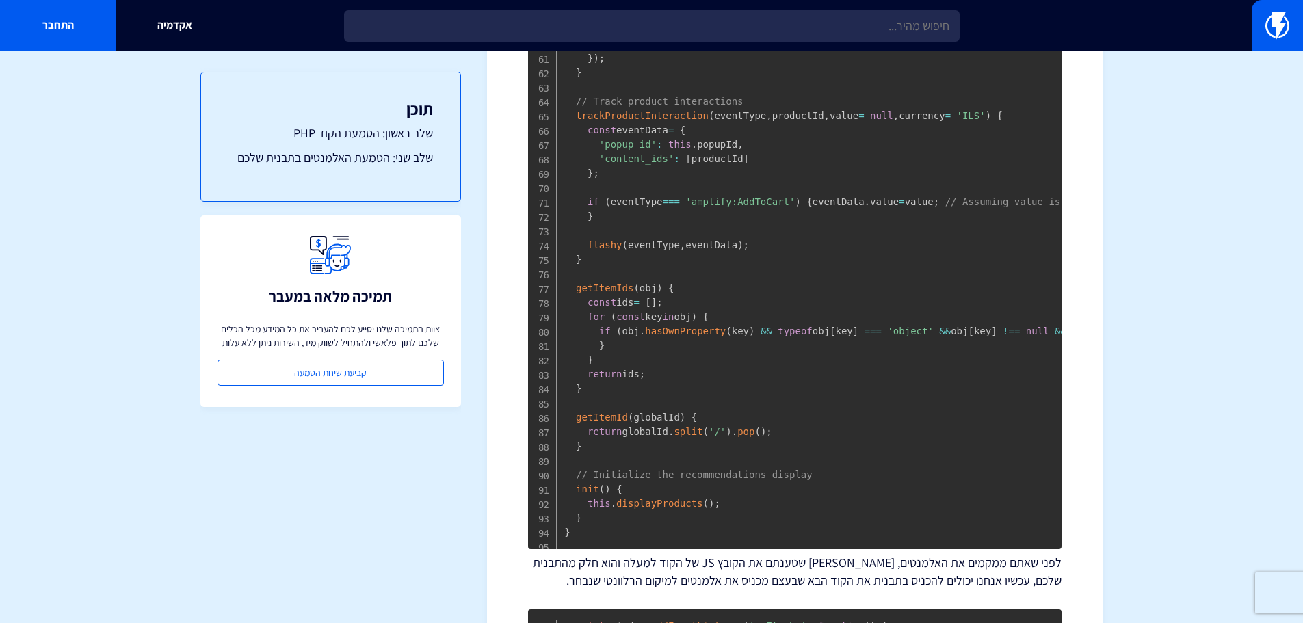
scroll to position [2189, 0]
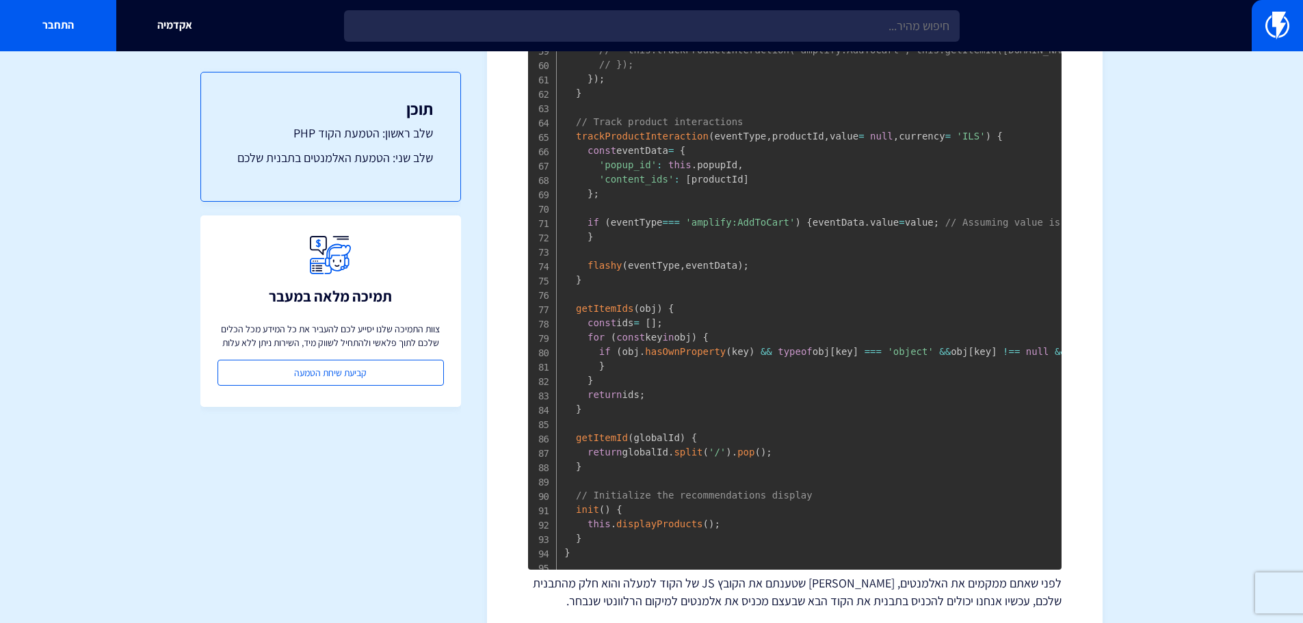
click at [643, 142] on span "trackProductInteraction" at bounding box center [642, 136] width 133 height 11
copy span "trackProductInteraction"
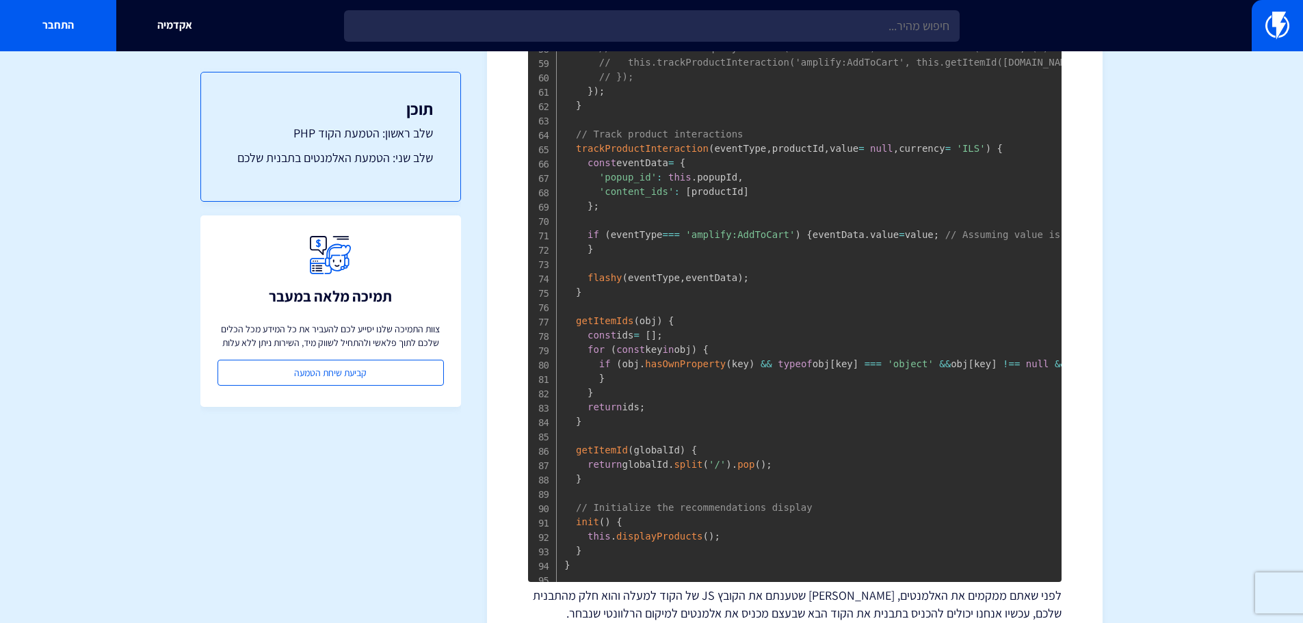
scroll to position [2560, 0]
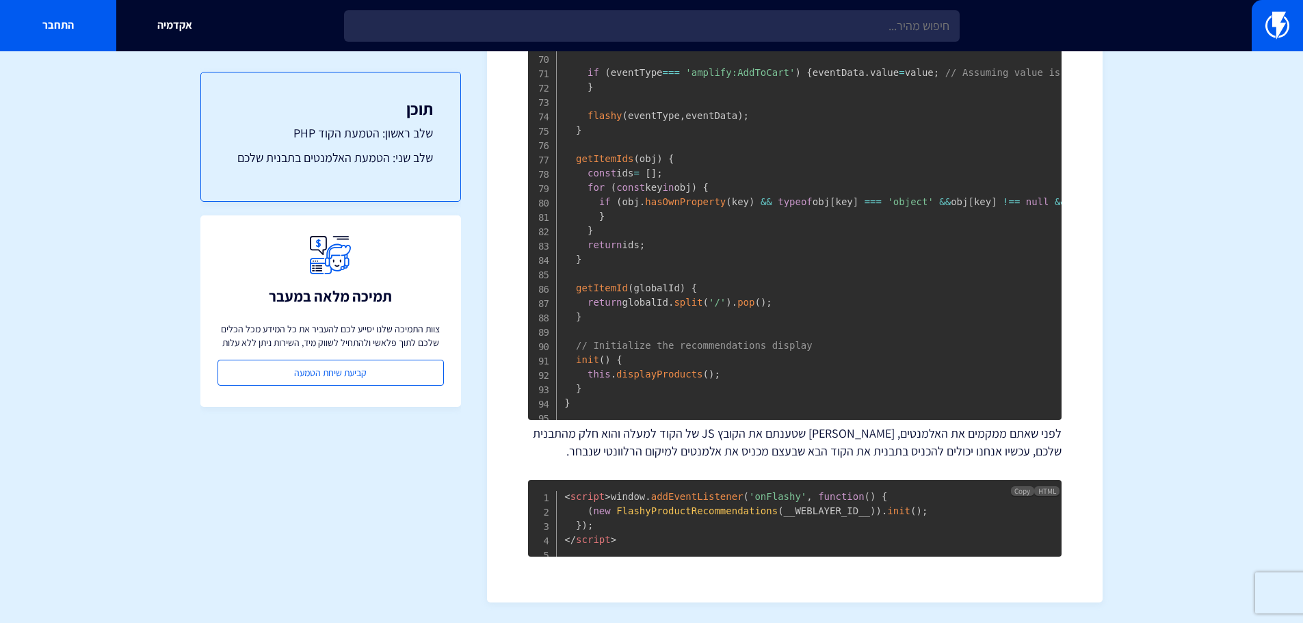
click at [803, 513] on span "window . addEventListener ( 'onFlashy' , function ( ) { ( new FlashyProductReco…" at bounding box center [745, 511] width 363 height 40
copy span "__WEBLAYER_ID__"
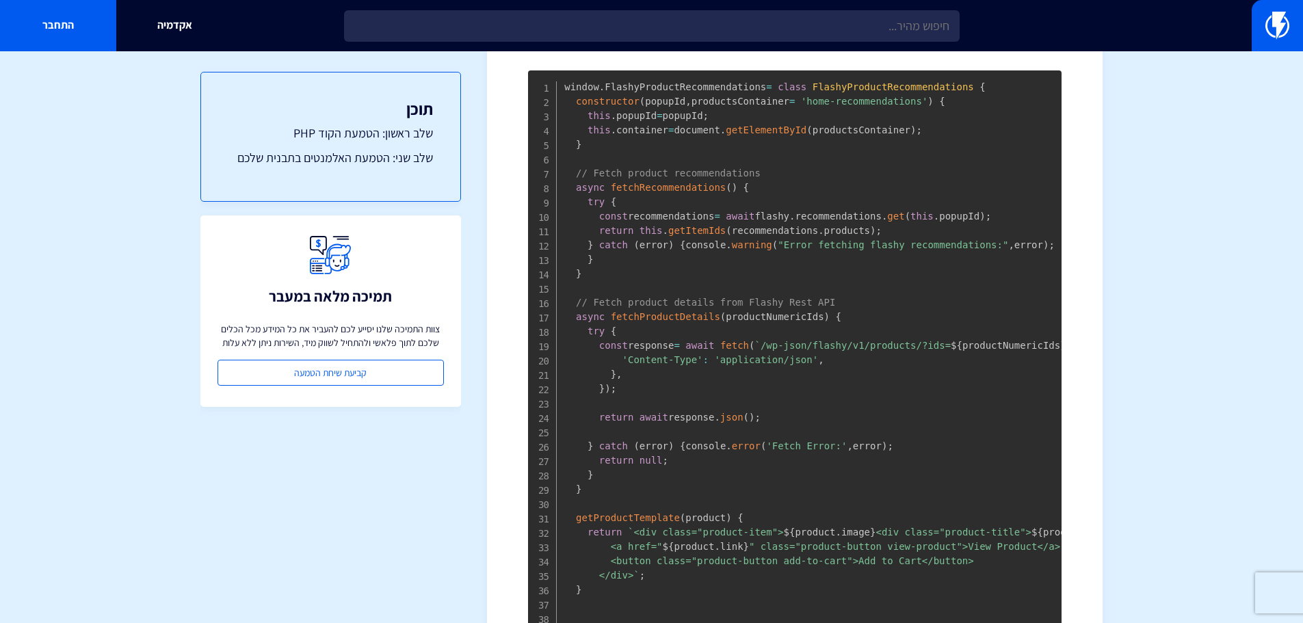
scroll to position [1260, 0]
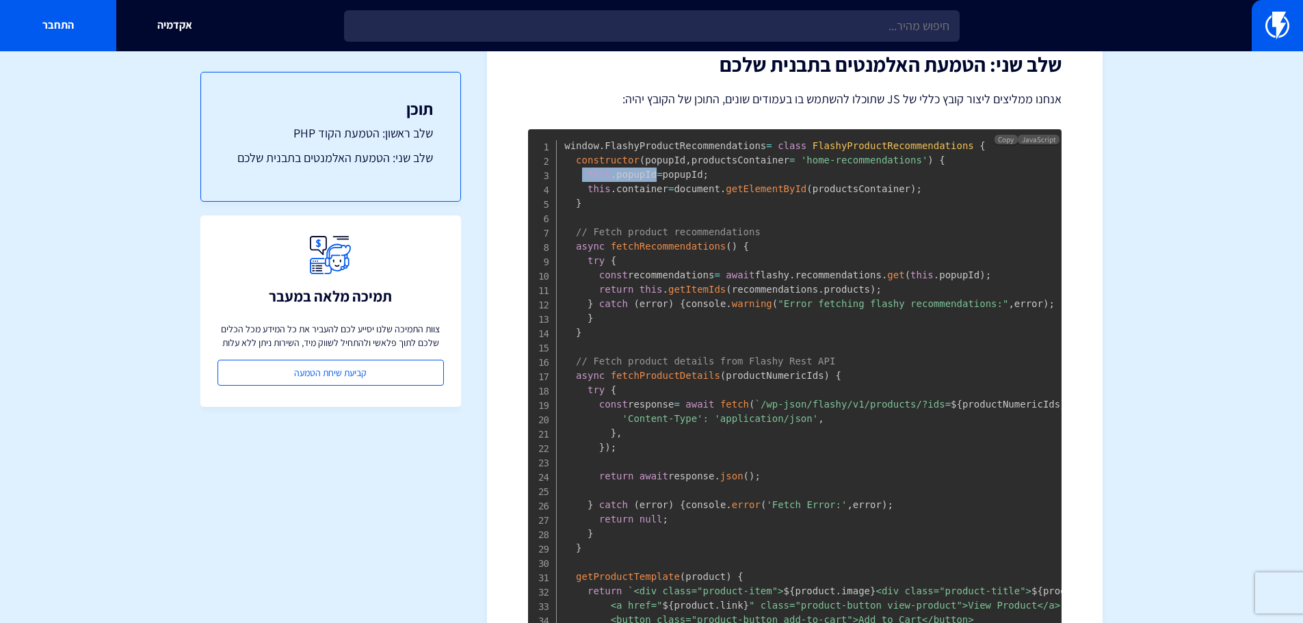
drag, startPoint x: 651, startPoint y: 152, endPoint x: 581, endPoint y: 157, distance: 69.9
copy code "this . popupId"
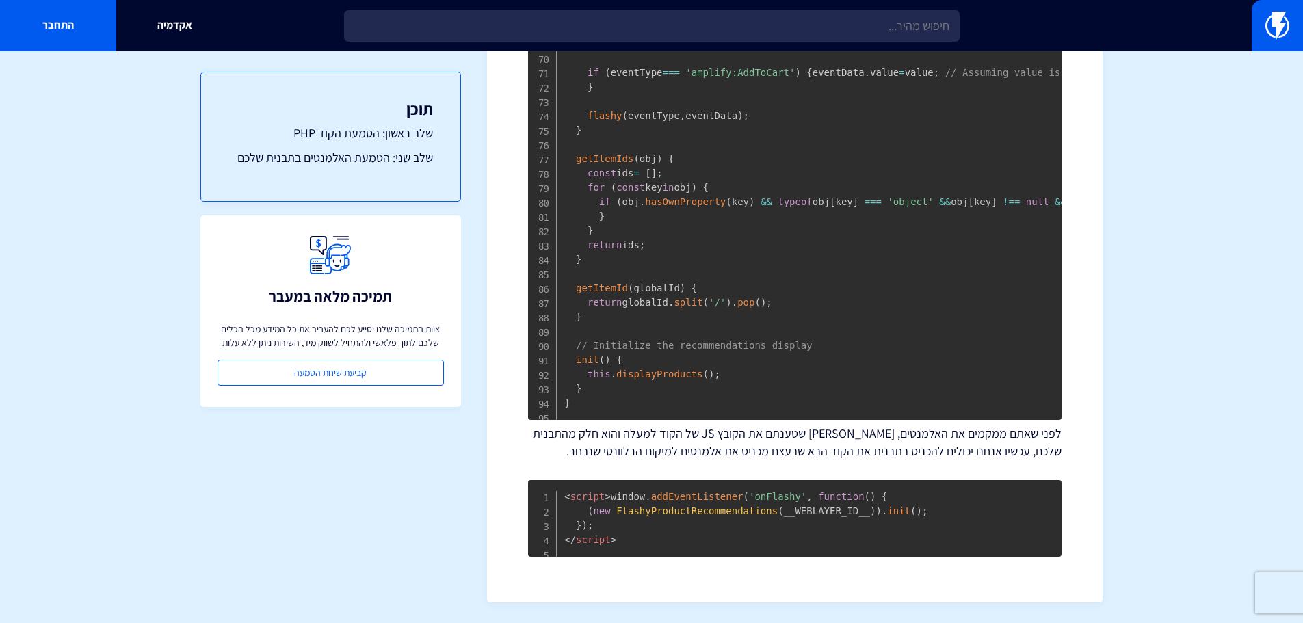
scroll to position [2531, 0]
drag, startPoint x: 838, startPoint y: 447, endPoint x: 631, endPoint y: 443, distance: 206.7
click at [631, 443] on p "לפני שאתם ממקמים את האלמנטים, [PERSON_NAME] שטענתם את הקובץ JS של הקוד למעלה וה…" at bounding box center [795, 442] width 534 height 35
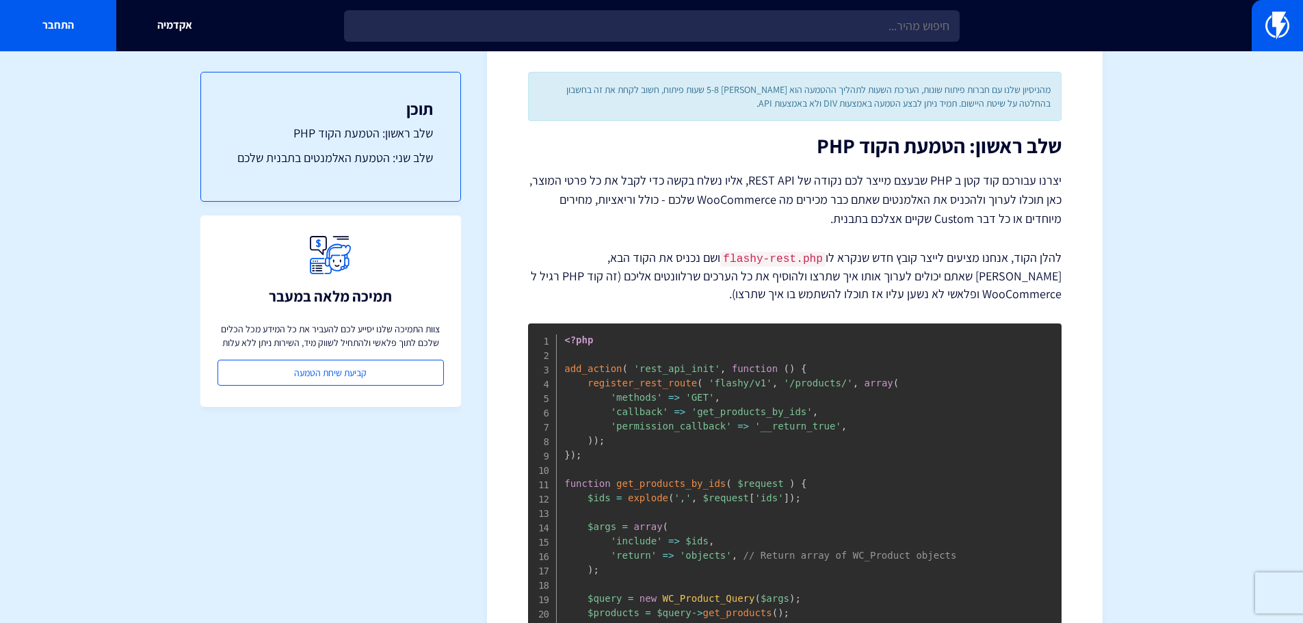
scroll to position [0, 0]
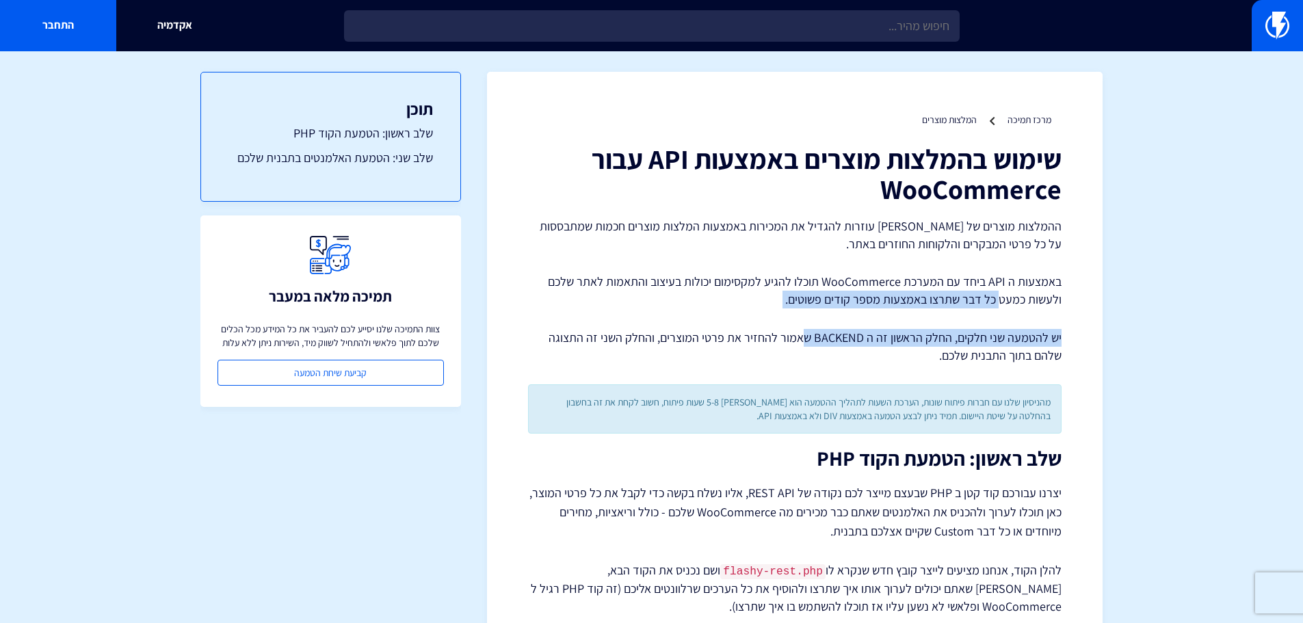
drag, startPoint x: 1000, startPoint y: 304, endPoint x: 807, endPoint y: 325, distance: 194.8
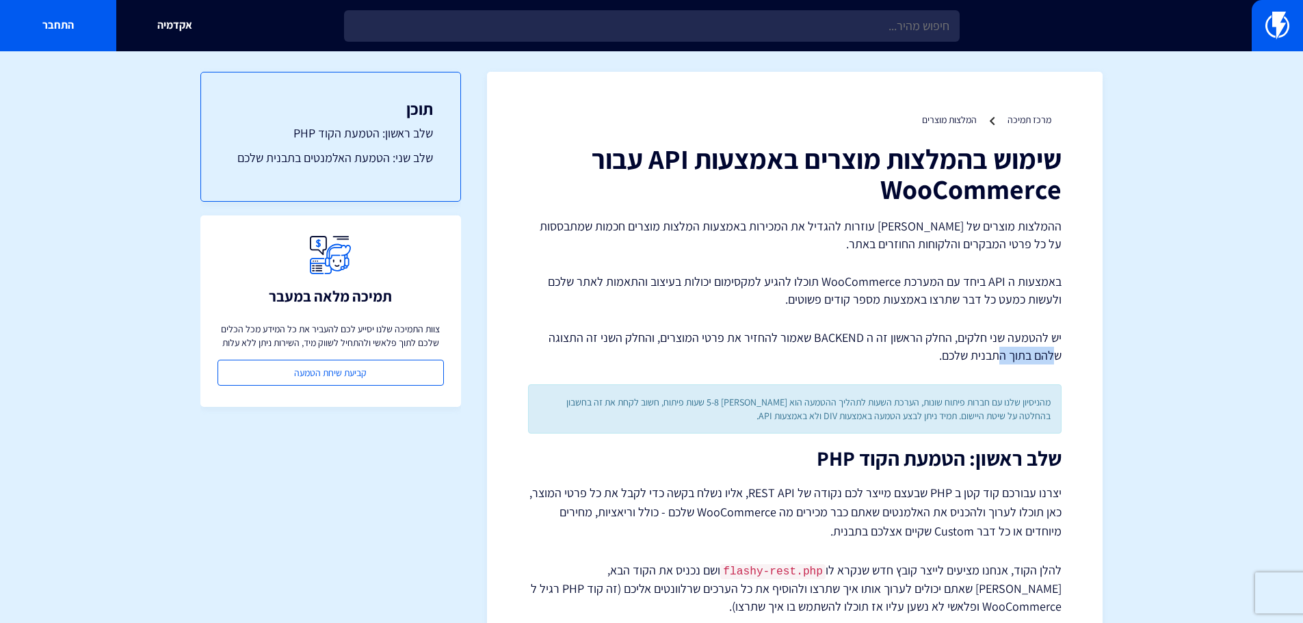
drag, startPoint x: 1058, startPoint y: 357, endPoint x: 1000, endPoint y: 359, distance: 58.2
click at [1000, 359] on p "יש להטמעה שני חלקים, החלק הראשון זה ה BACKEND שאמור להחזיר את פרטי המוצרים, והח…" at bounding box center [795, 346] width 534 height 35
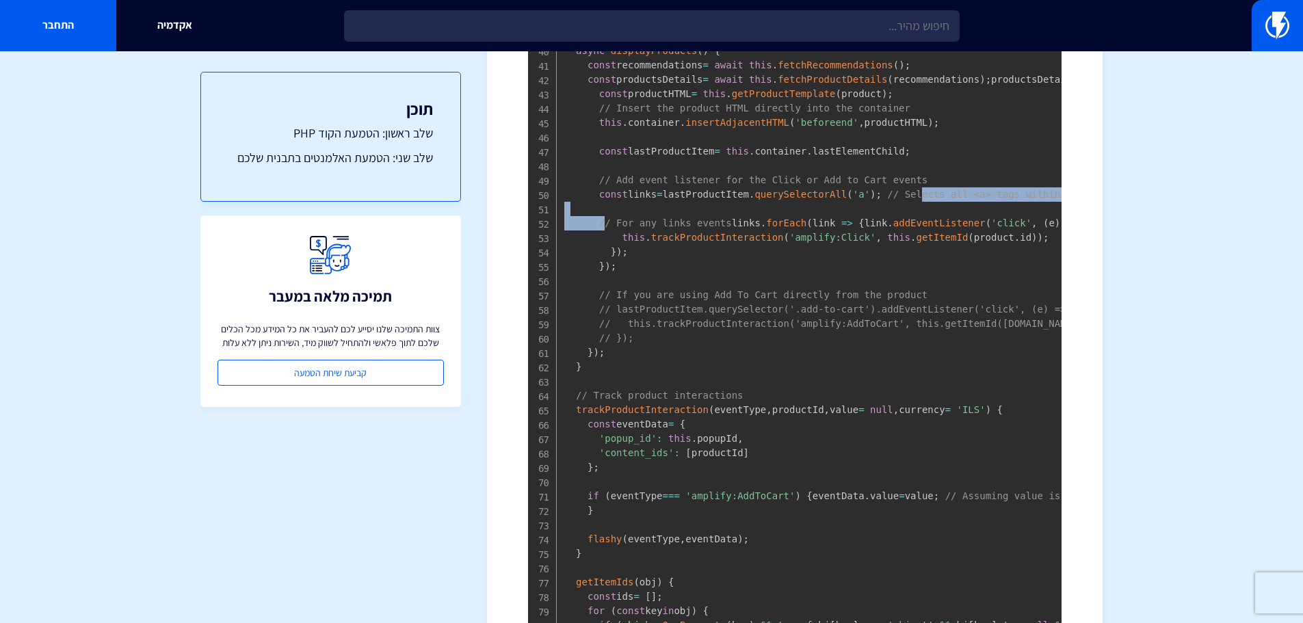
drag, startPoint x: 907, startPoint y: 322, endPoint x: 601, endPoint y: 342, distance: 305.8
click at [601, 342] on code "window . FlashyProductRecommendations = class FlashyProductRecommendations { co…" at bounding box center [985, 158] width 842 height 1347
click at [599, 200] on span "const" at bounding box center [613, 194] width 29 height 11
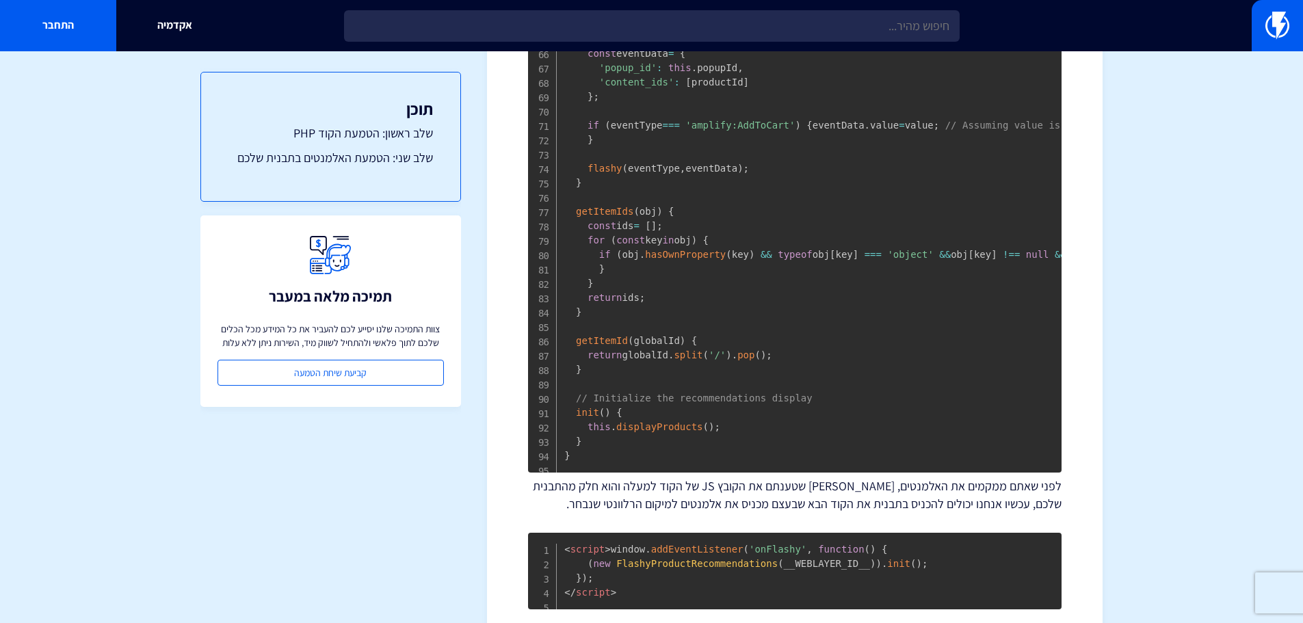
scroll to position [2423, 0]
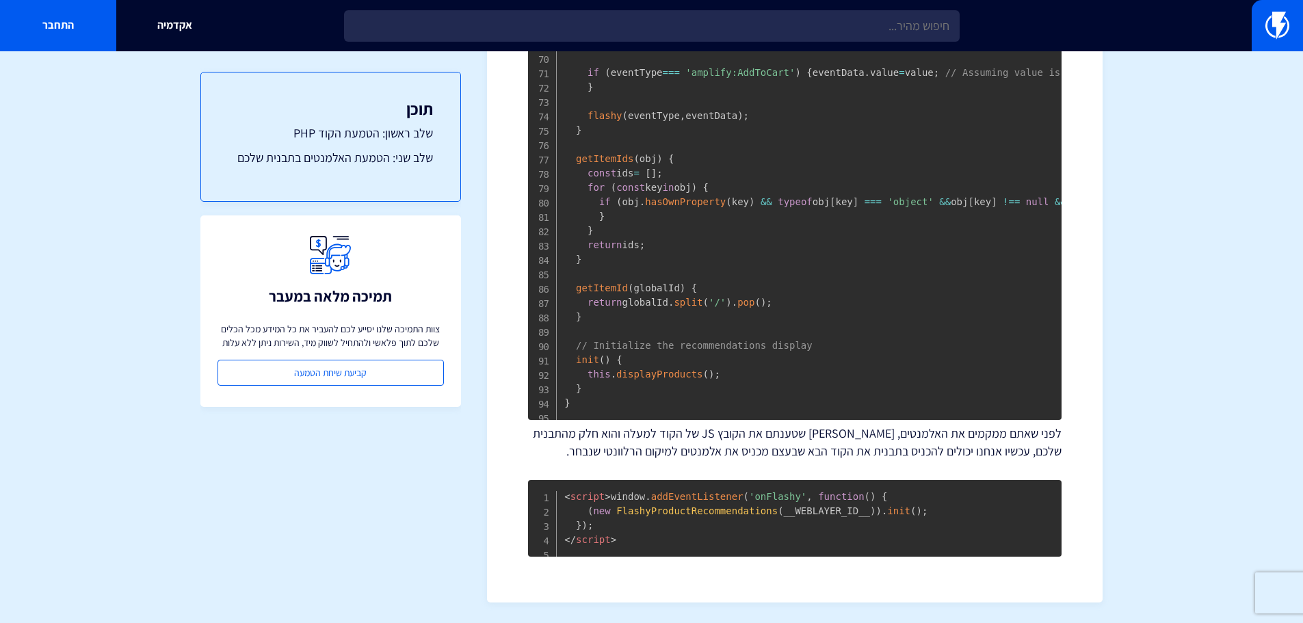
click at [648, 294] on span "globalId" at bounding box center [657, 288] width 46 height 11
click at [605, 294] on span "getItemId" at bounding box center [602, 288] width 52 height 11
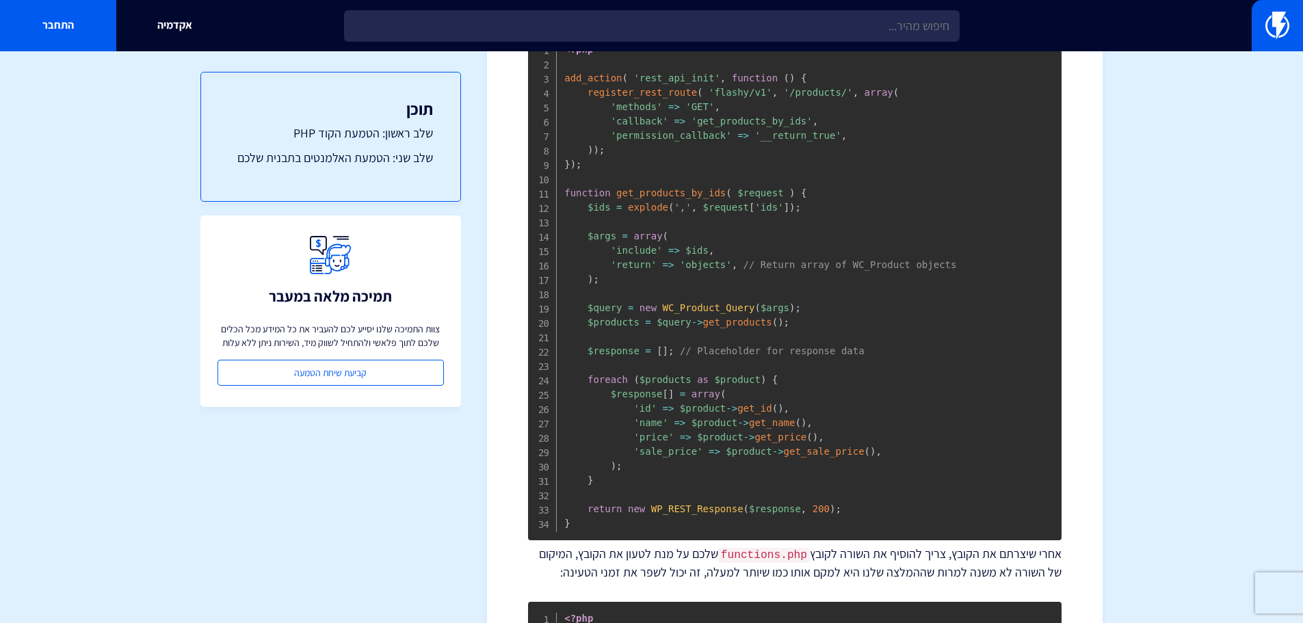
scroll to position [576, 0]
